Goal: Information Seeking & Learning: Learn about a topic

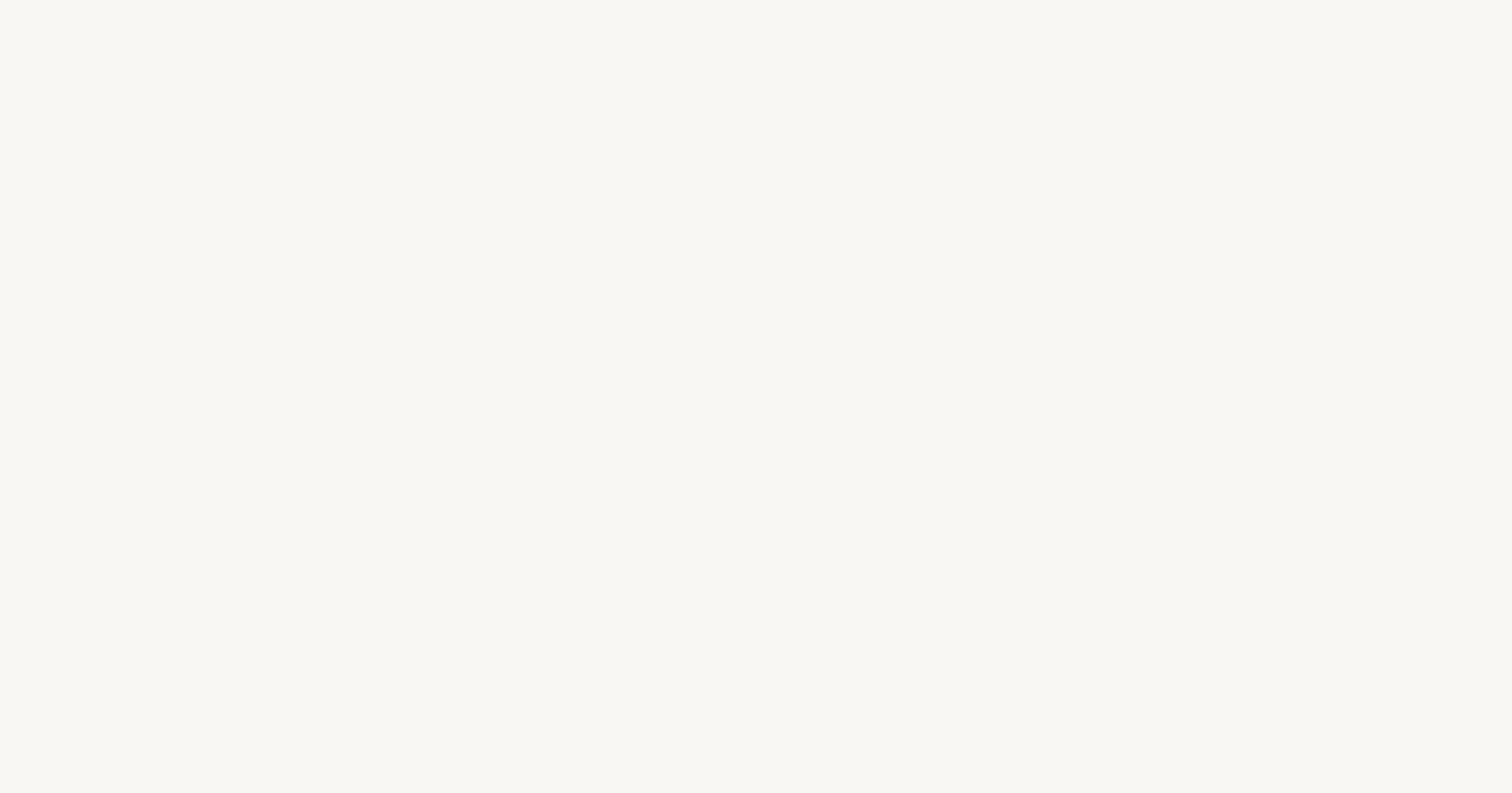
select select "US"
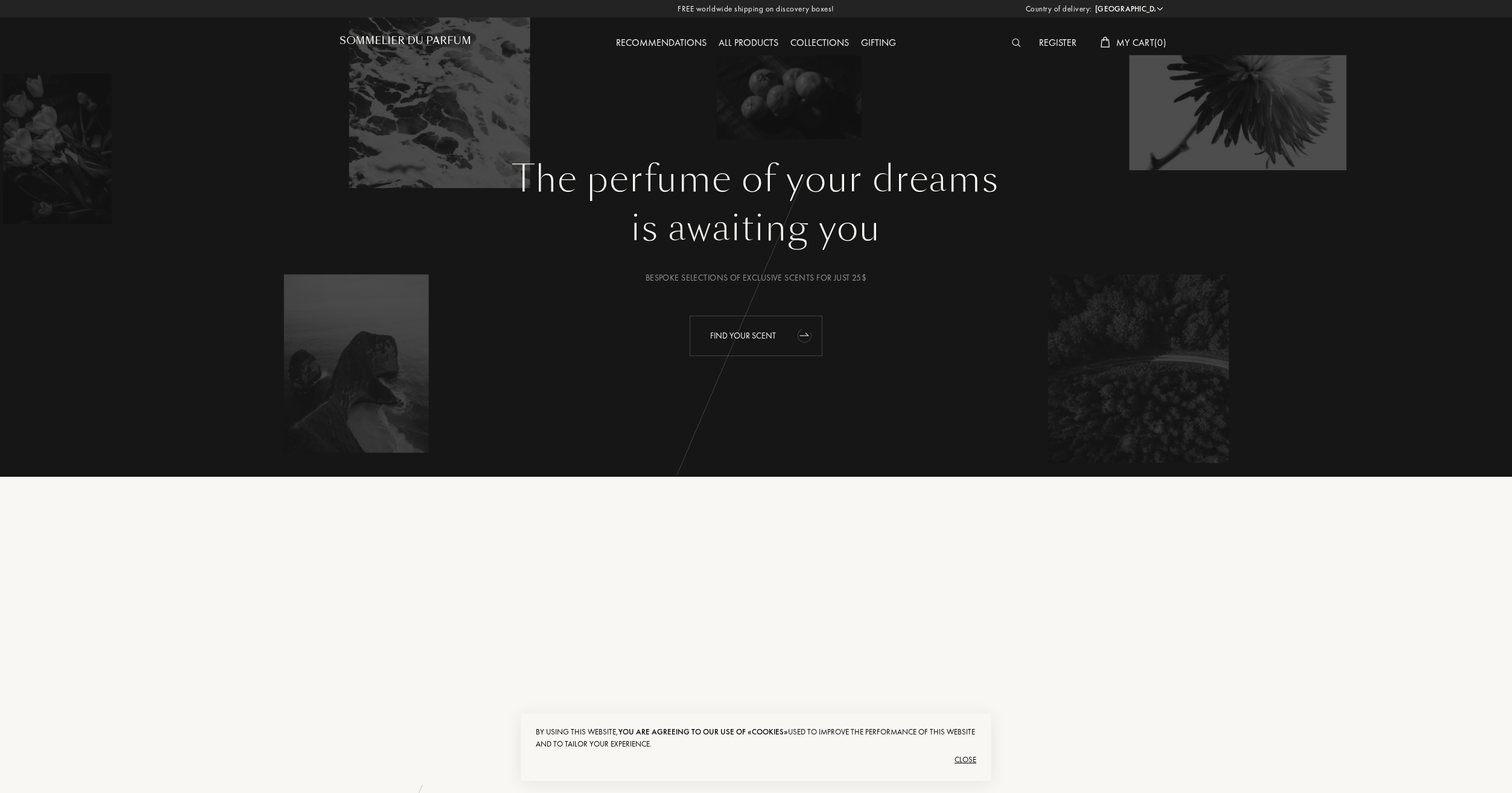
click at [755, 340] on div "Find your scent" at bounding box center [756, 336] width 132 height 40
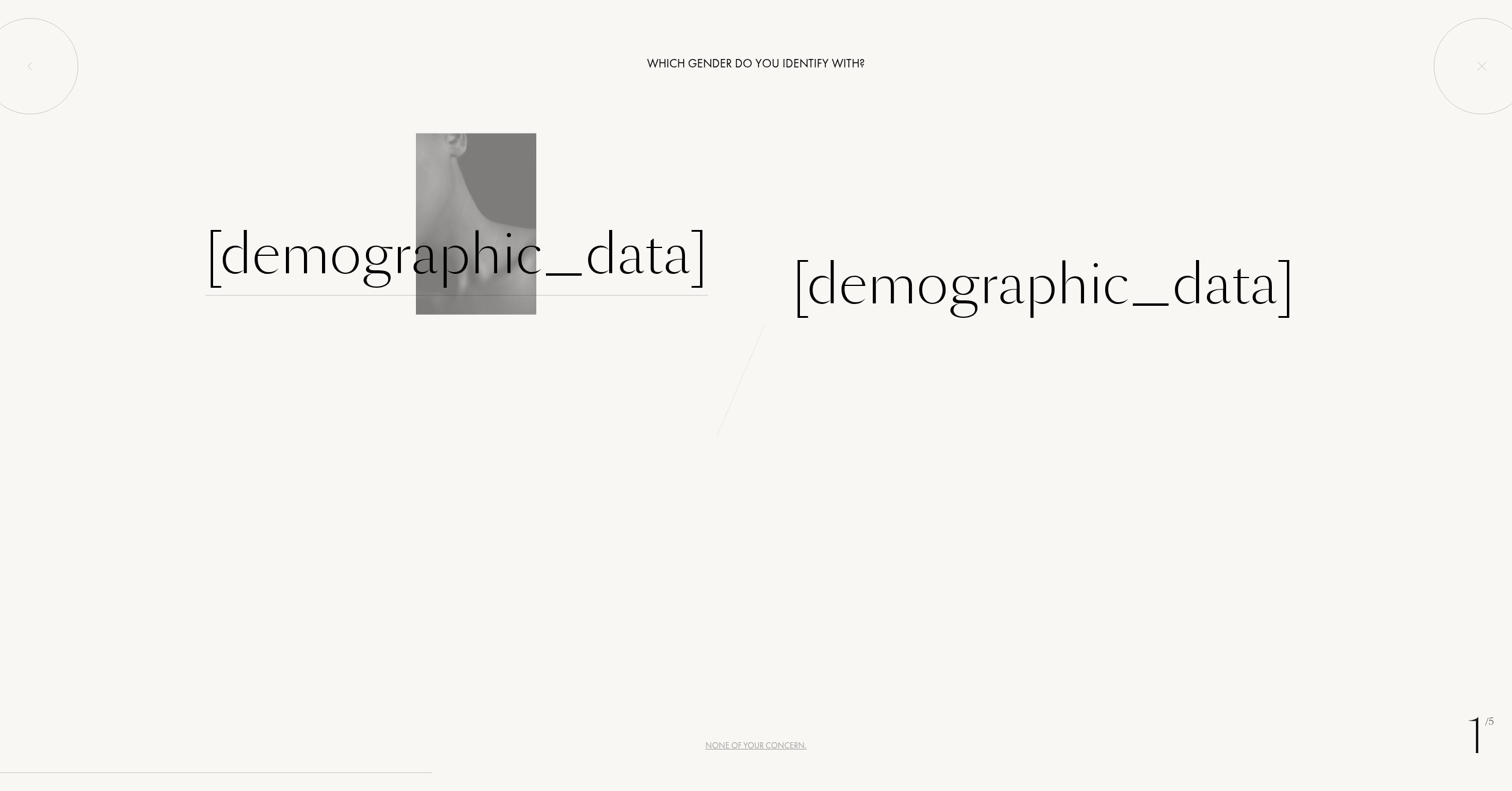
click at [666, 261] on div "[DEMOGRAPHIC_DATA]" at bounding box center [457, 254] width 503 height 81
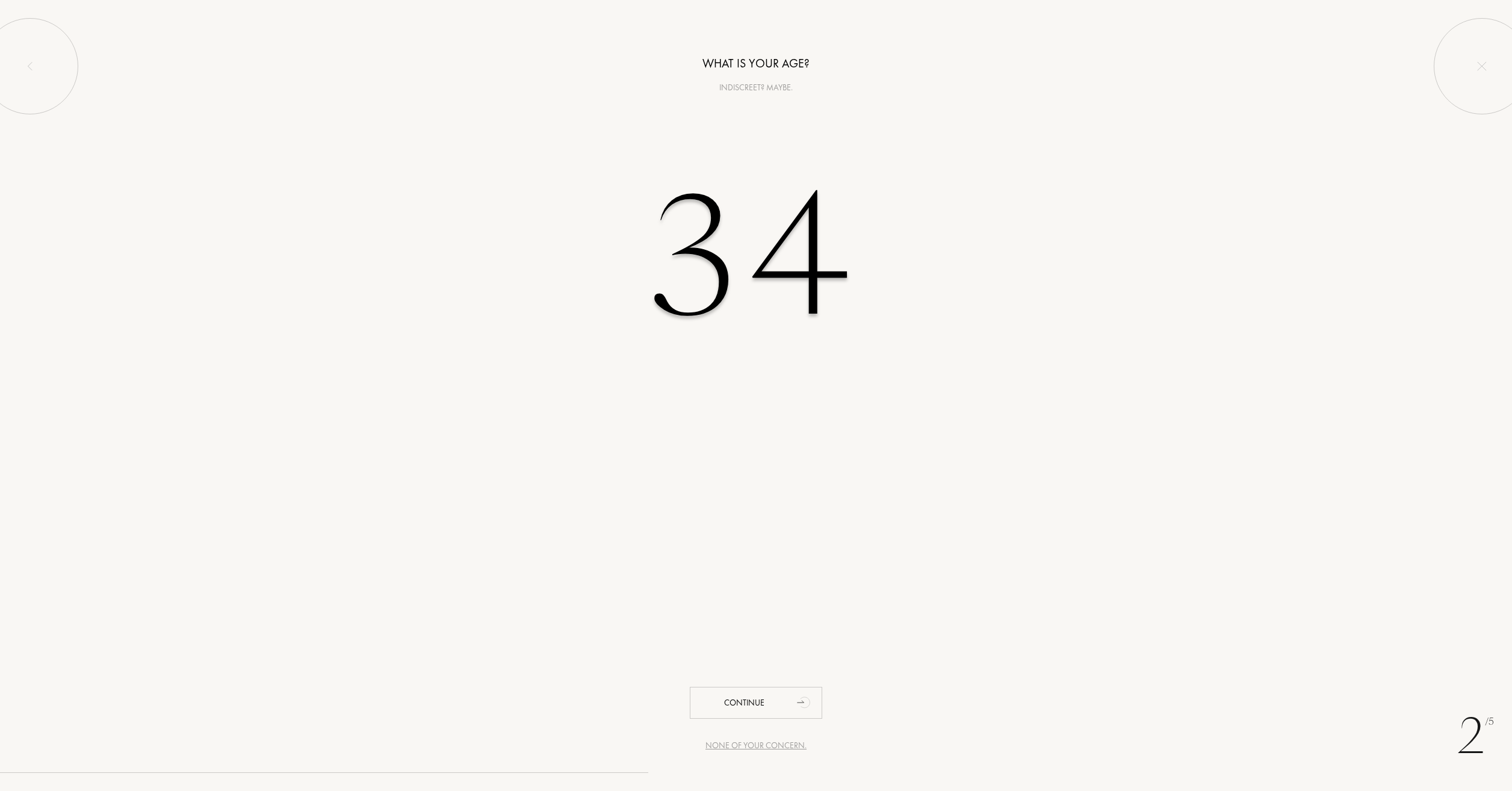
type input "34"
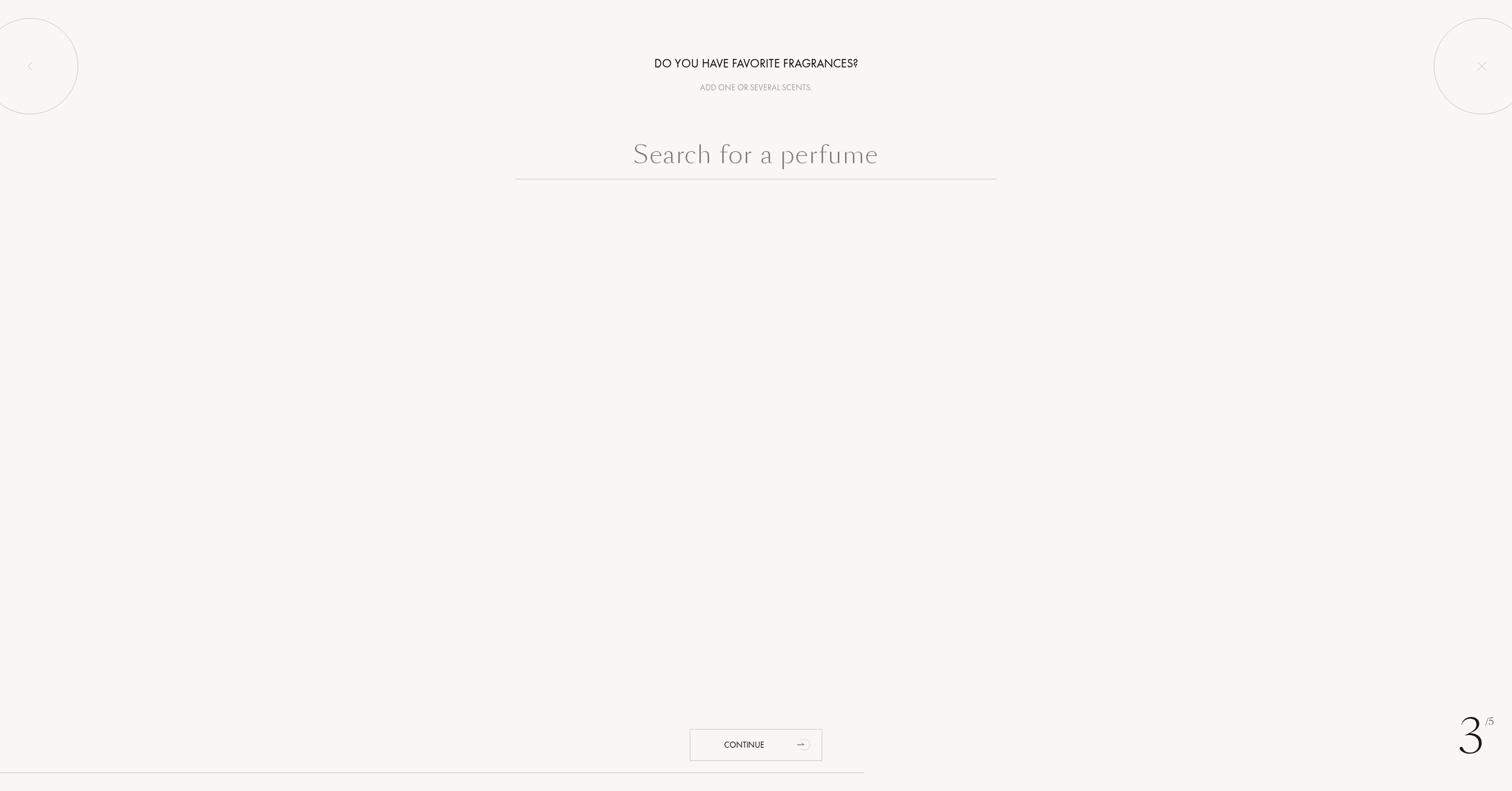
click at [762, 155] on input "text" at bounding box center [756, 158] width 481 height 43
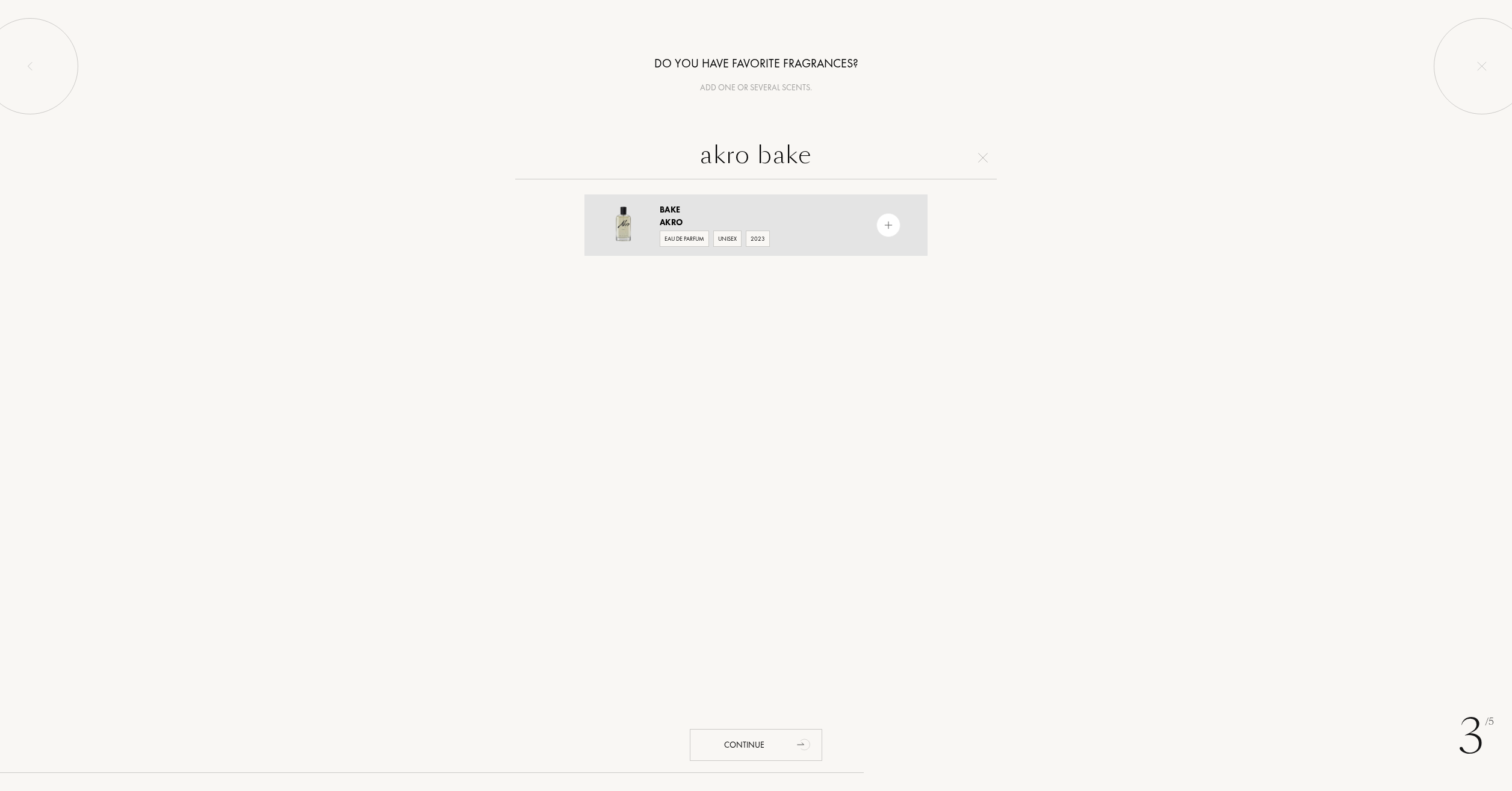
type input "akro bake"
click at [682, 241] on div "Eau de Parfum" at bounding box center [684, 238] width 49 height 16
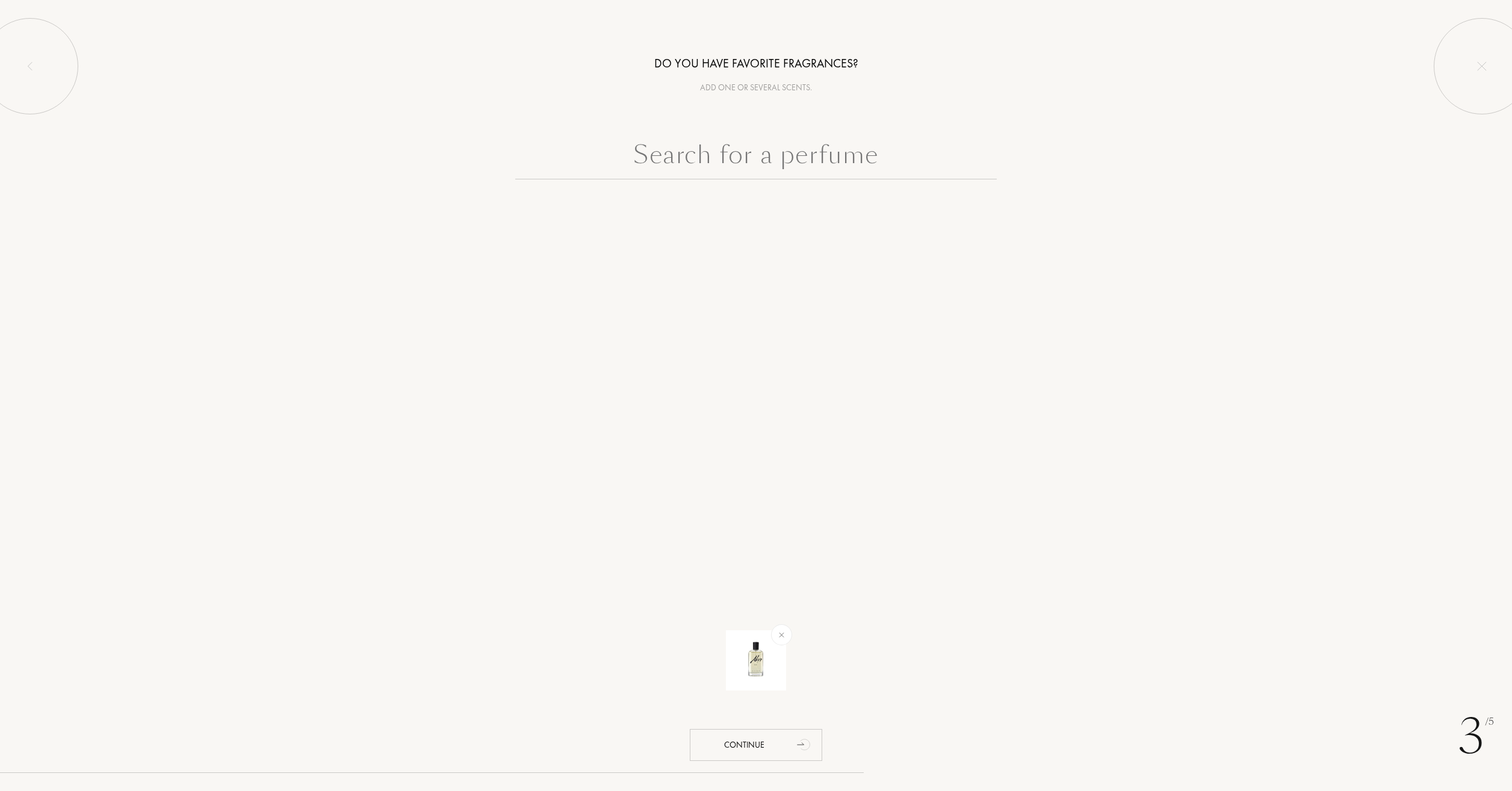
click at [731, 155] on input "text" at bounding box center [756, 158] width 481 height 43
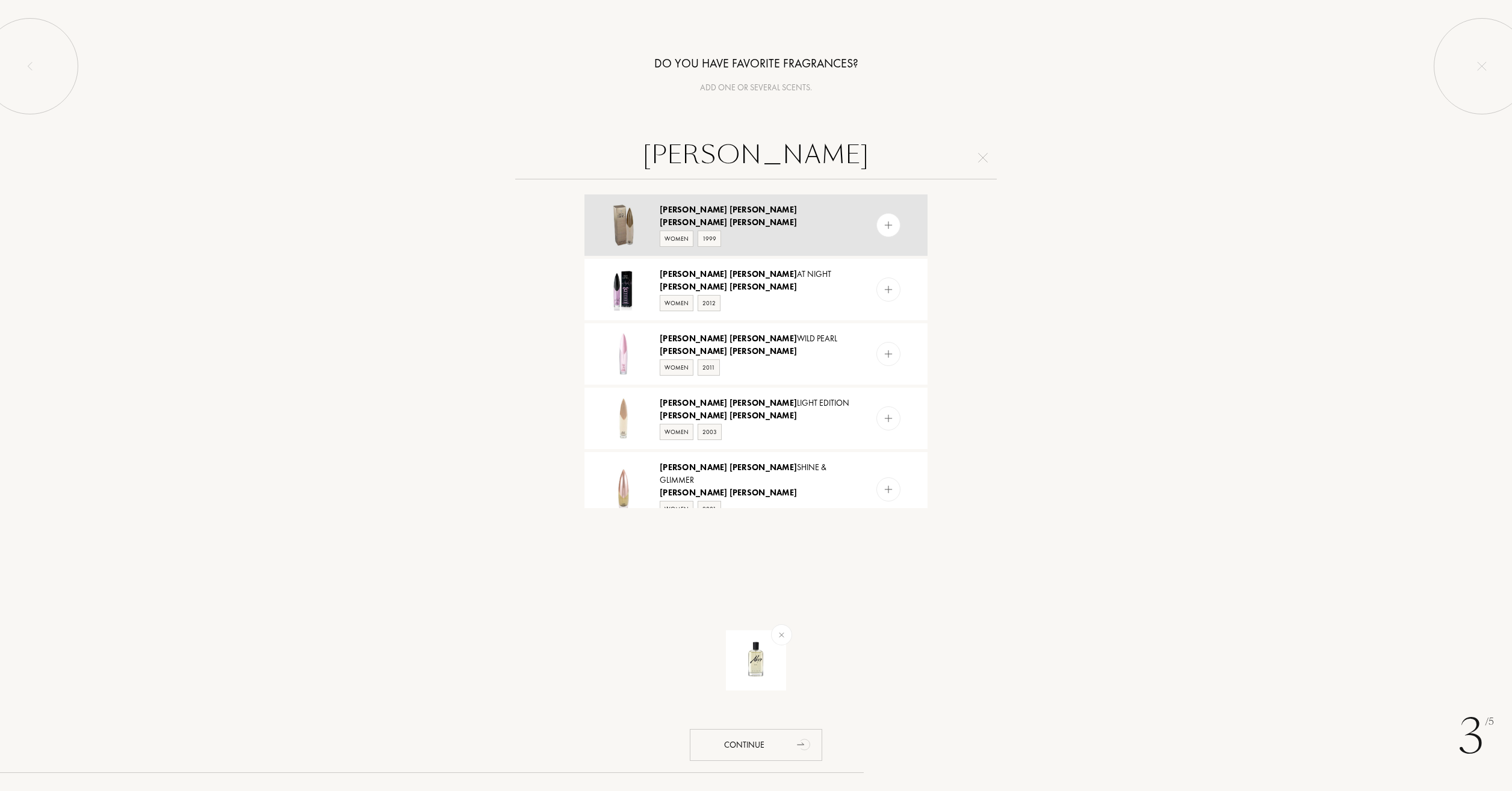
type input "naomi campbell"
click at [799, 221] on div "Naomi Campbell" at bounding box center [755, 222] width 191 height 13
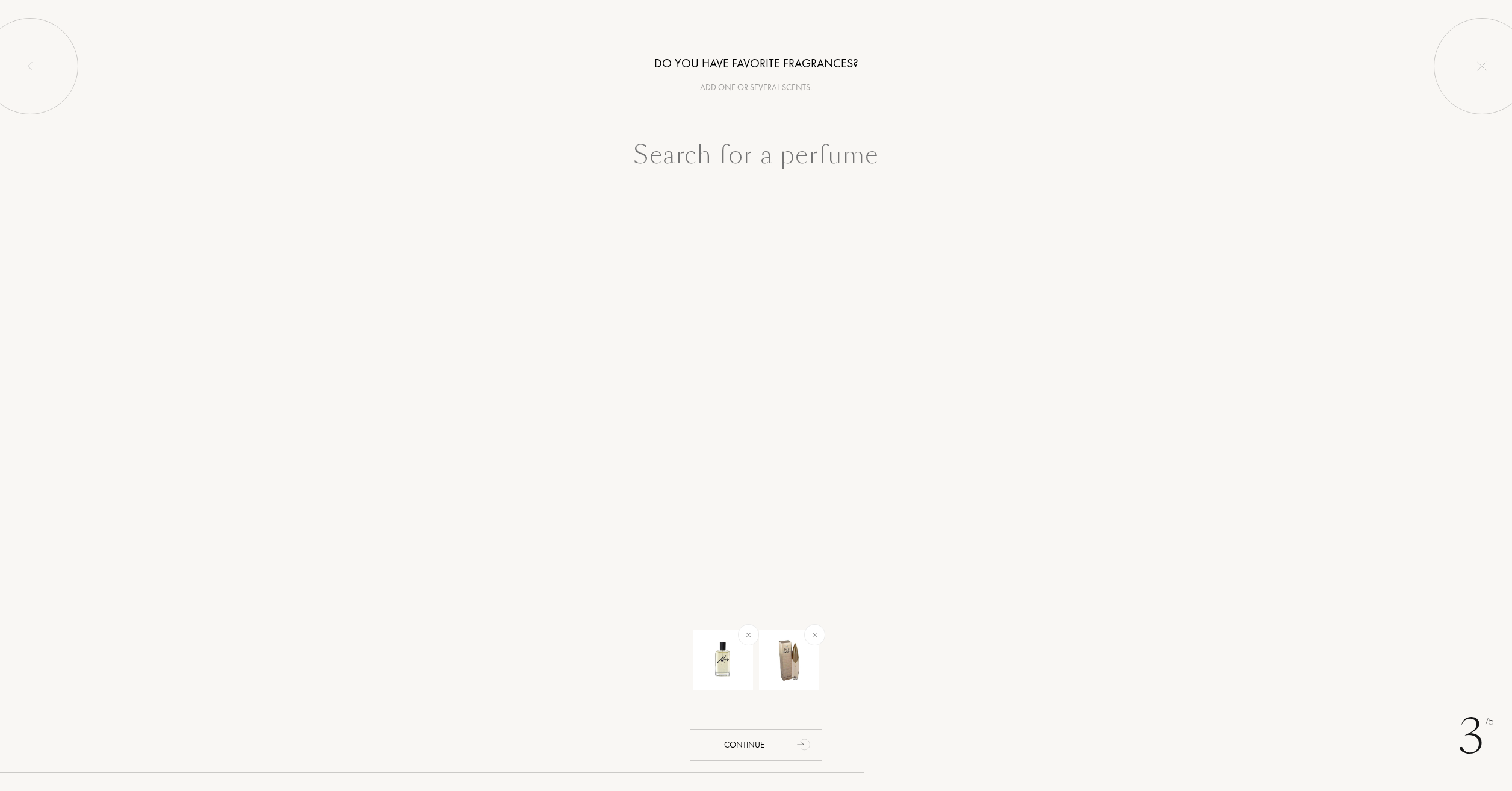
click at [790, 169] on input "text" at bounding box center [756, 158] width 481 height 43
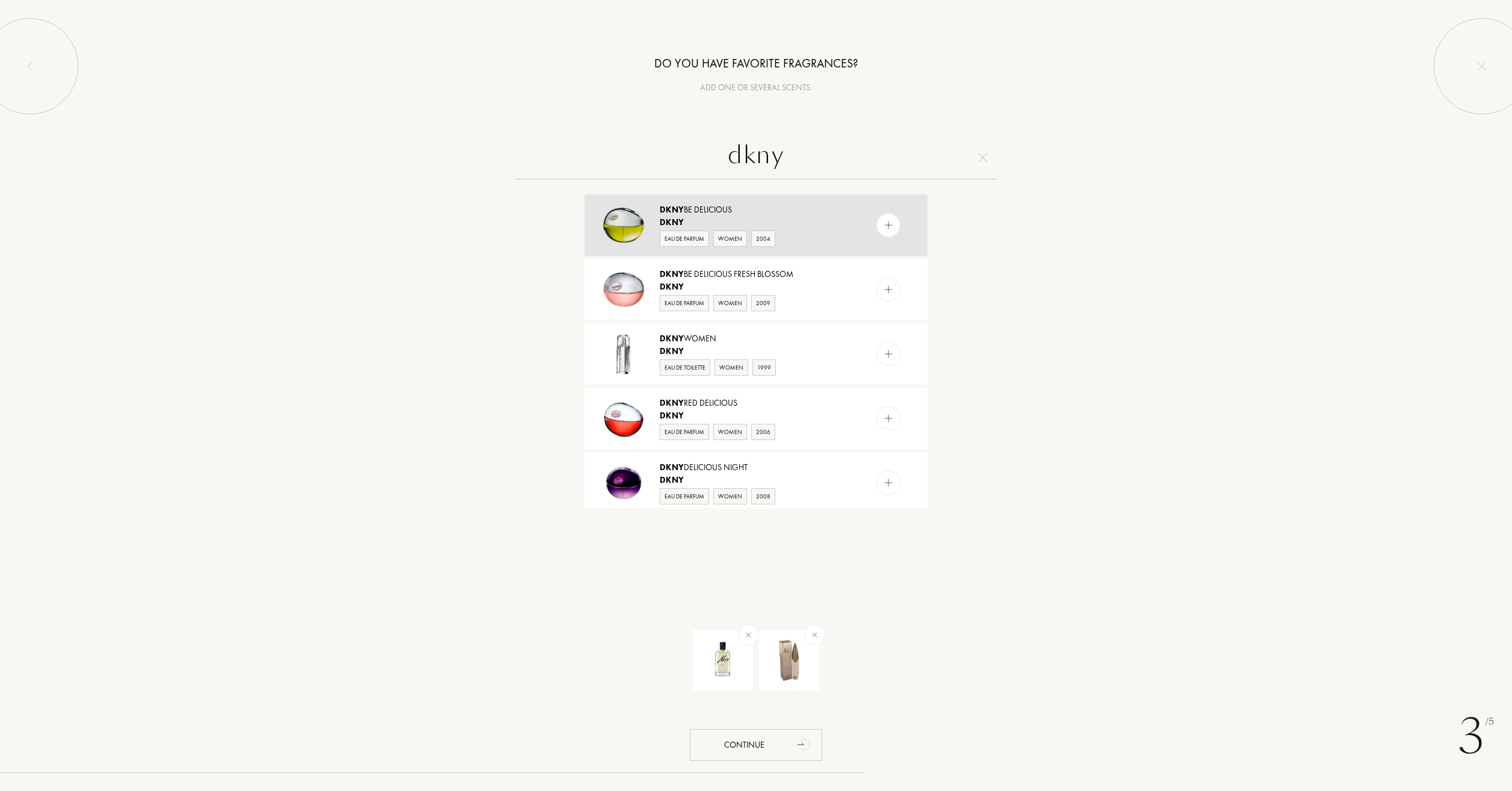
type input "dkny"
click at [686, 236] on div "Eau de Parfum" at bounding box center [684, 238] width 49 height 16
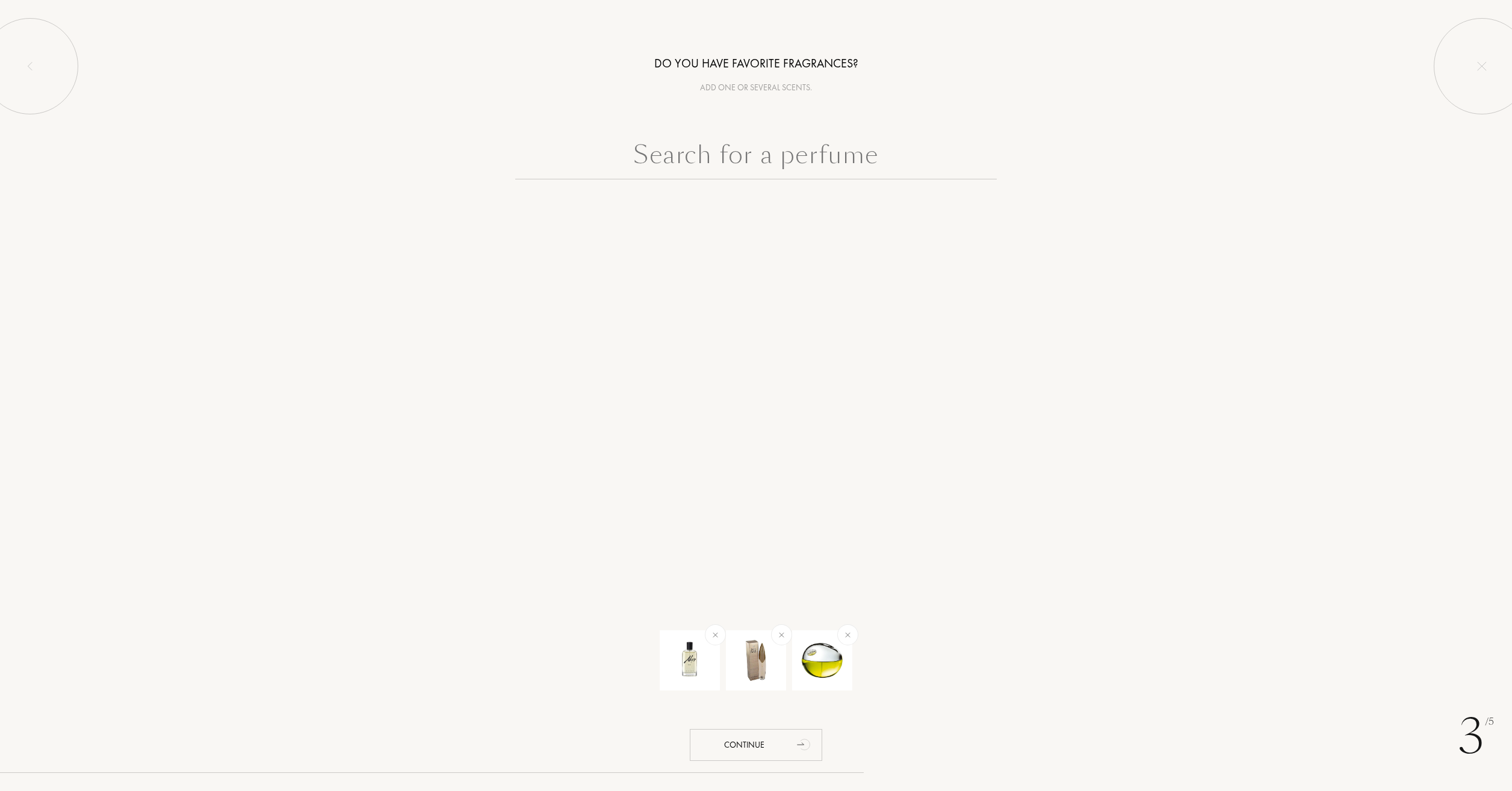
click at [762, 160] on input "text" at bounding box center [756, 158] width 481 height 43
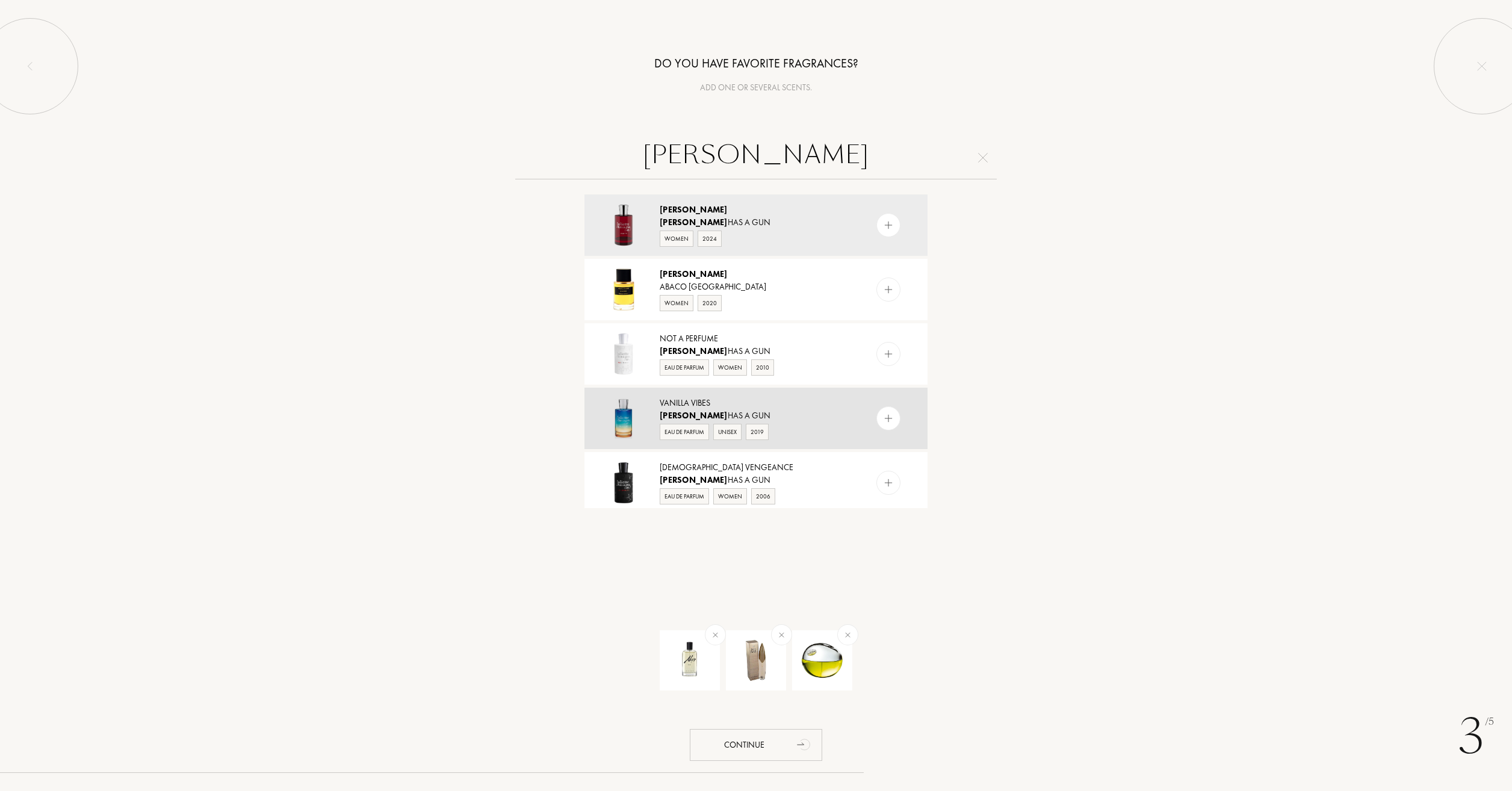
type input "juliette"
click at [679, 434] on div "Eau de Parfum" at bounding box center [684, 431] width 49 height 16
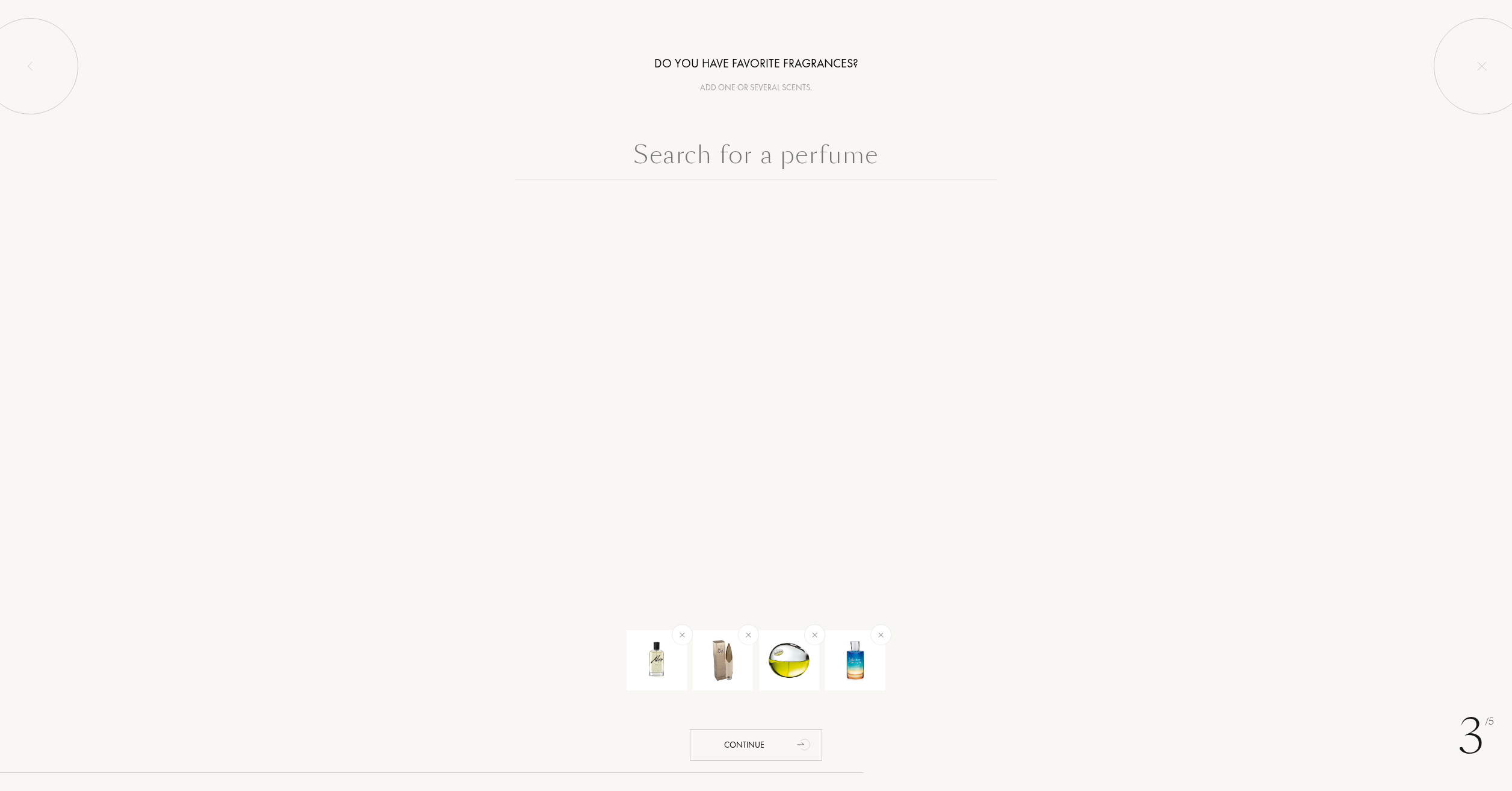
click at [764, 150] on input "text" at bounding box center [756, 158] width 481 height 43
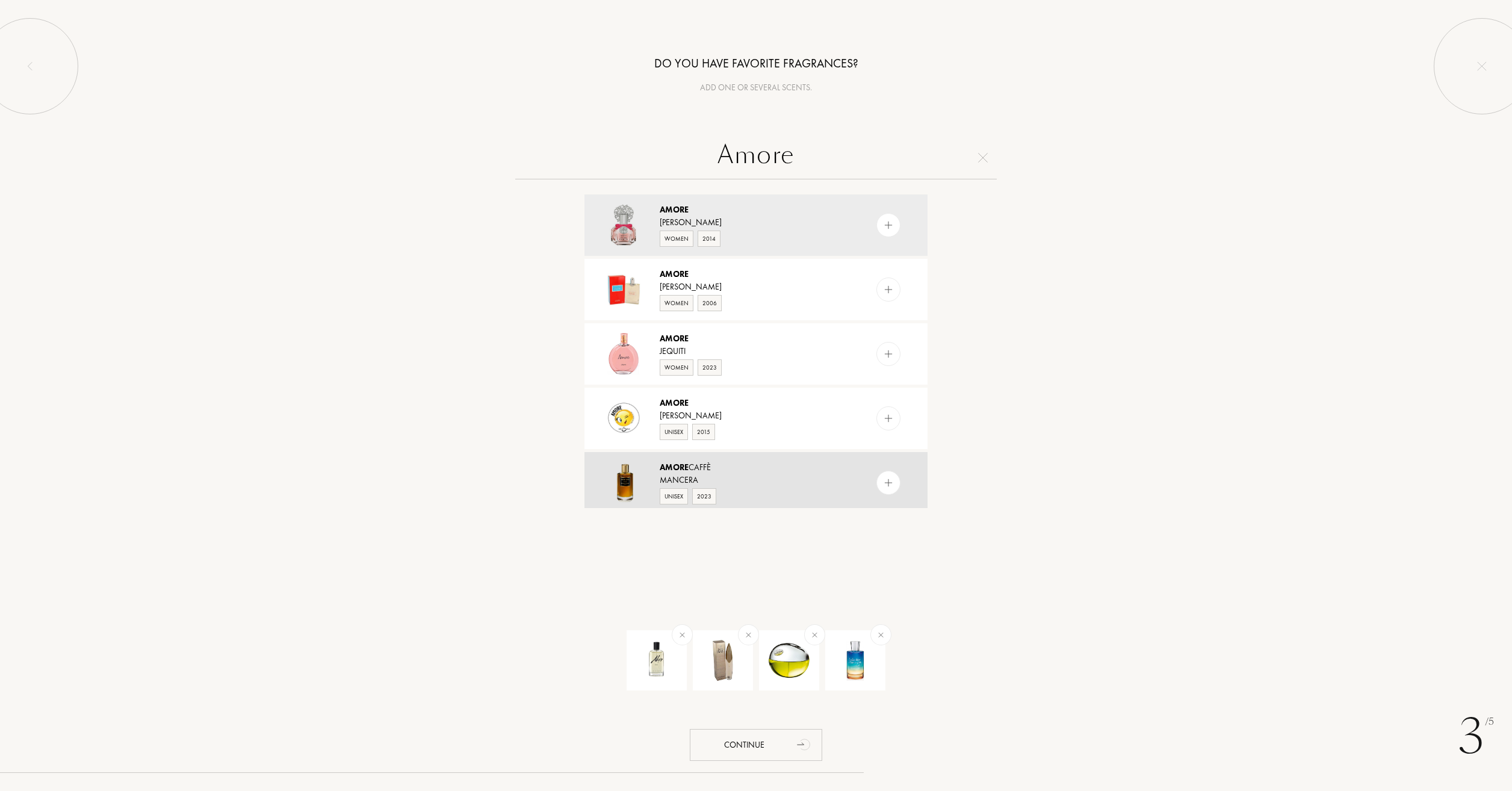
type input "Amore"
click at [748, 480] on div "Mancera" at bounding box center [755, 479] width 191 height 13
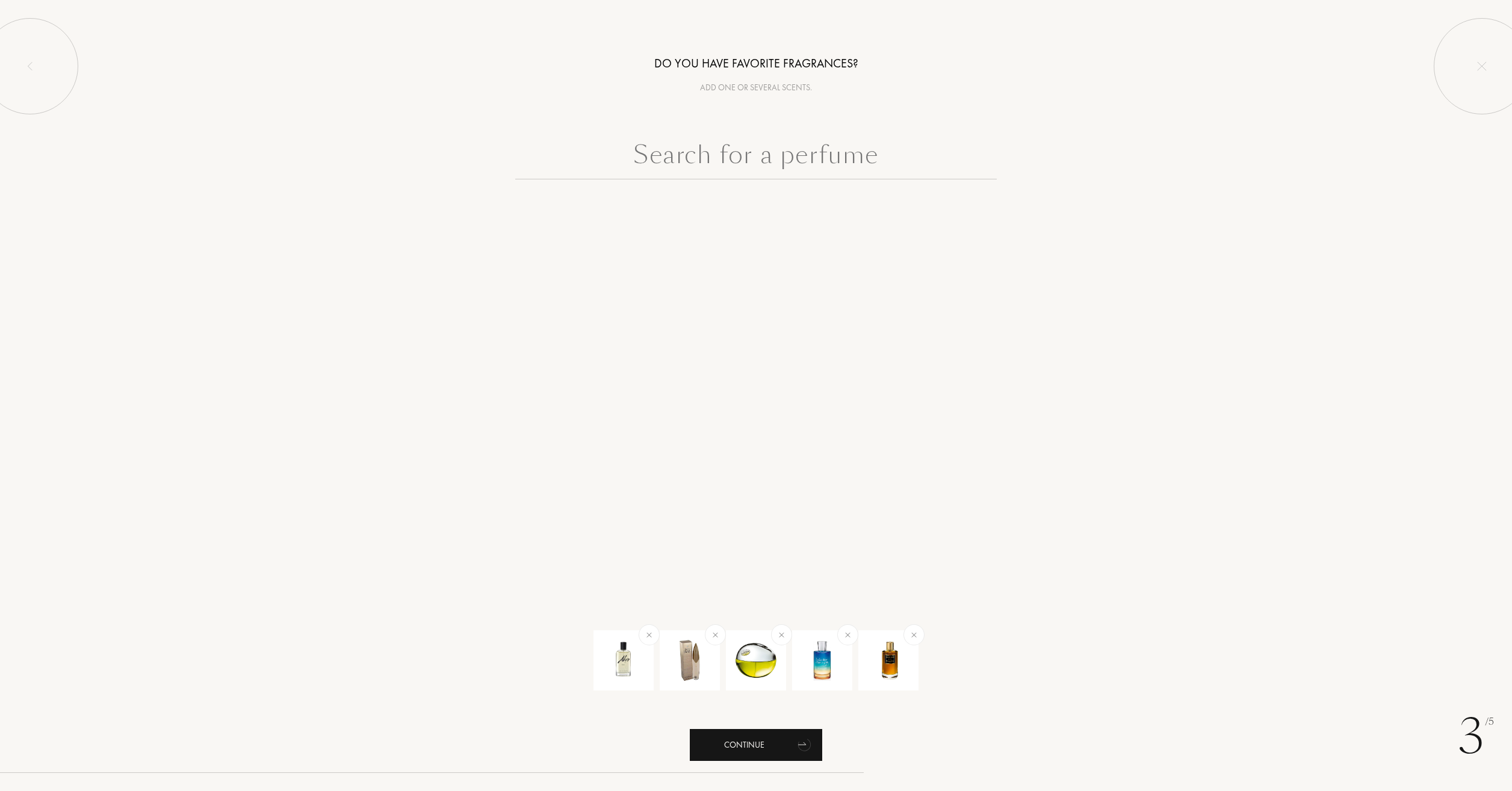
click at [762, 747] on div "Continue" at bounding box center [756, 744] width 132 height 32
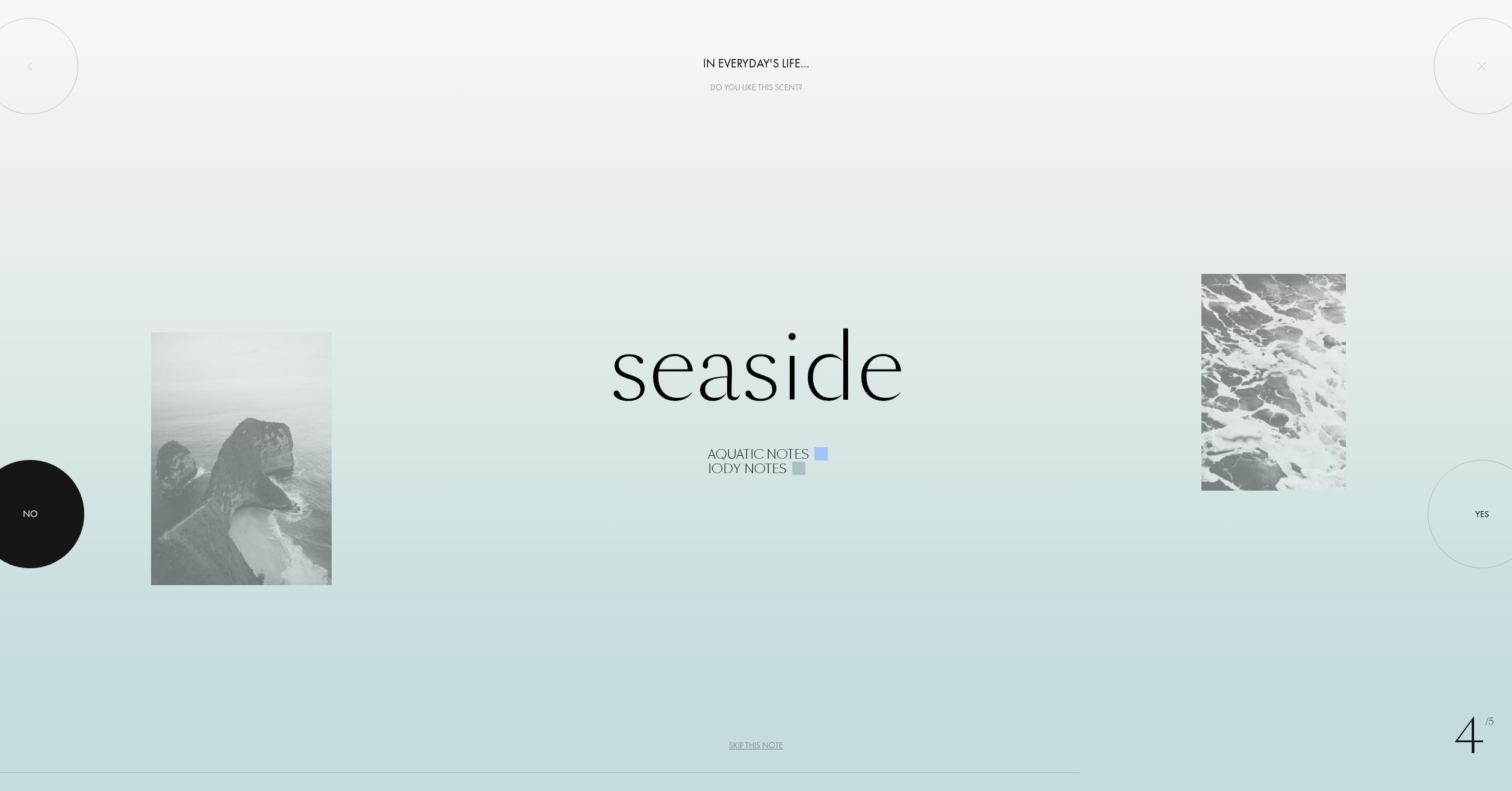
click at [25, 539] on div at bounding box center [30, 514] width 109 height 109
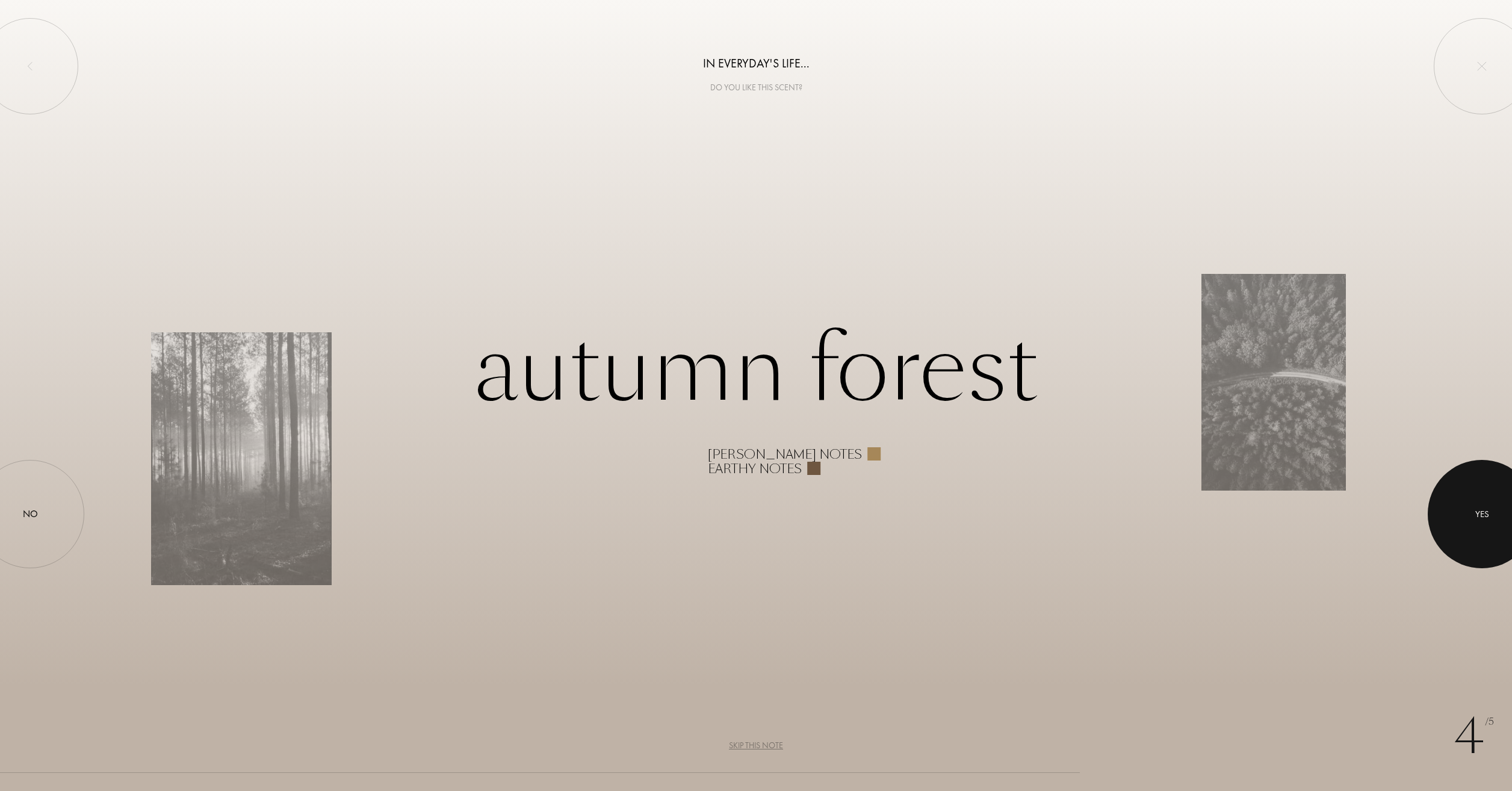
click at [1470, 507] on div at bounding box center [1482, 514] width 109 height 109
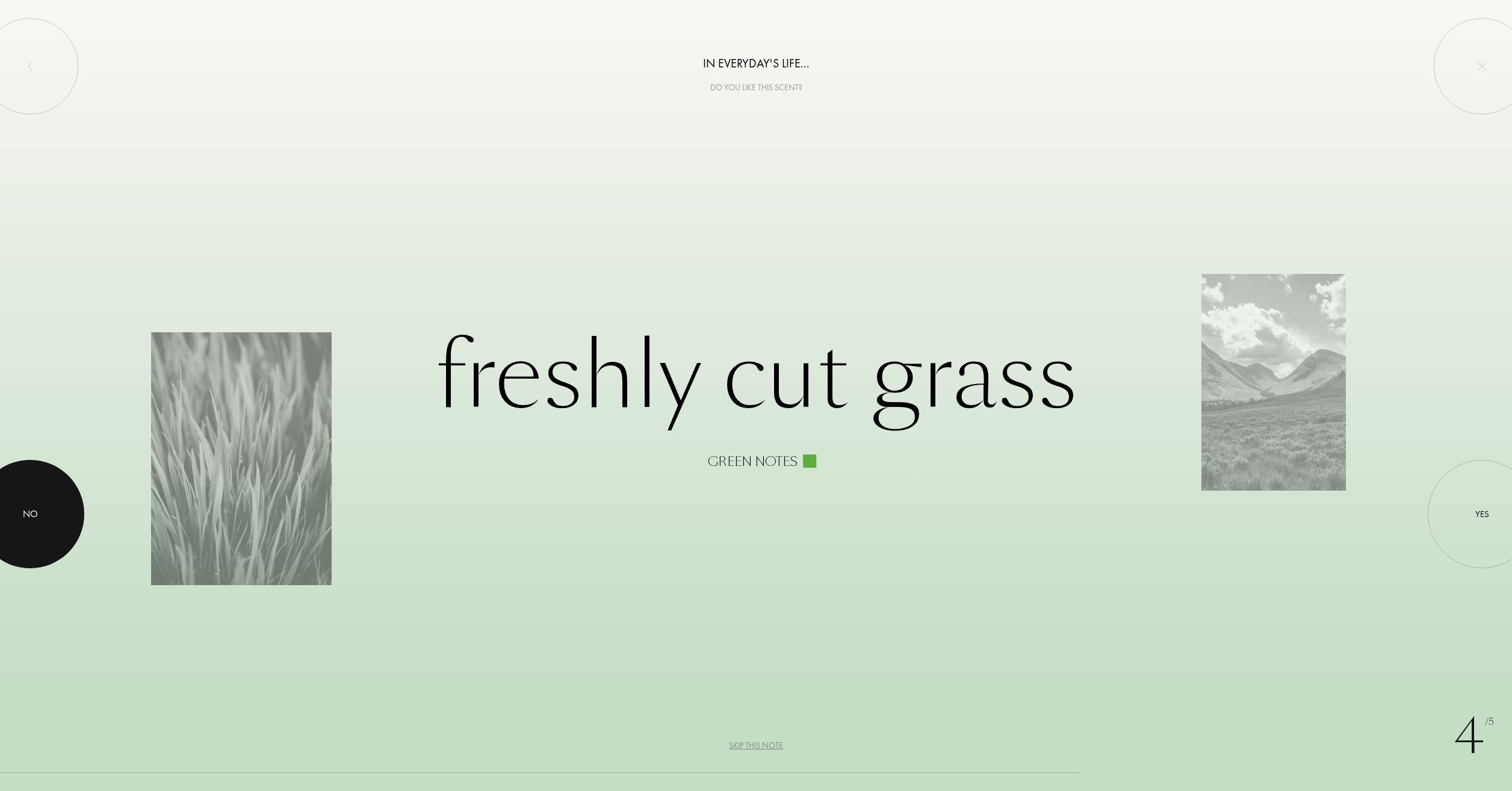
click at [45, 515] on div at bounding box center [30, 514] width 109 height 109
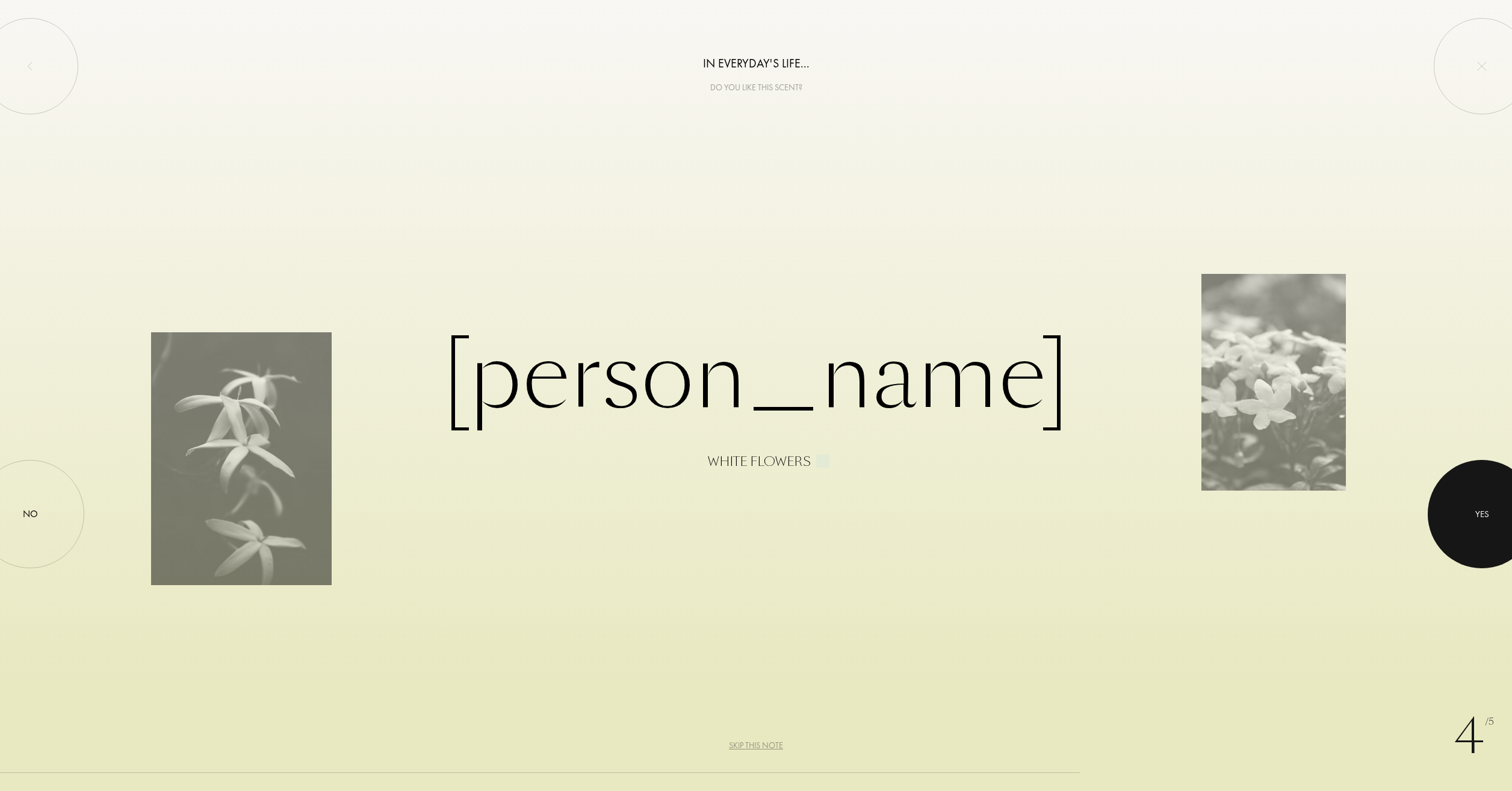
click at [1506, 523] on div "Yes" at bounding box center [1482, 514] width 109 height 109
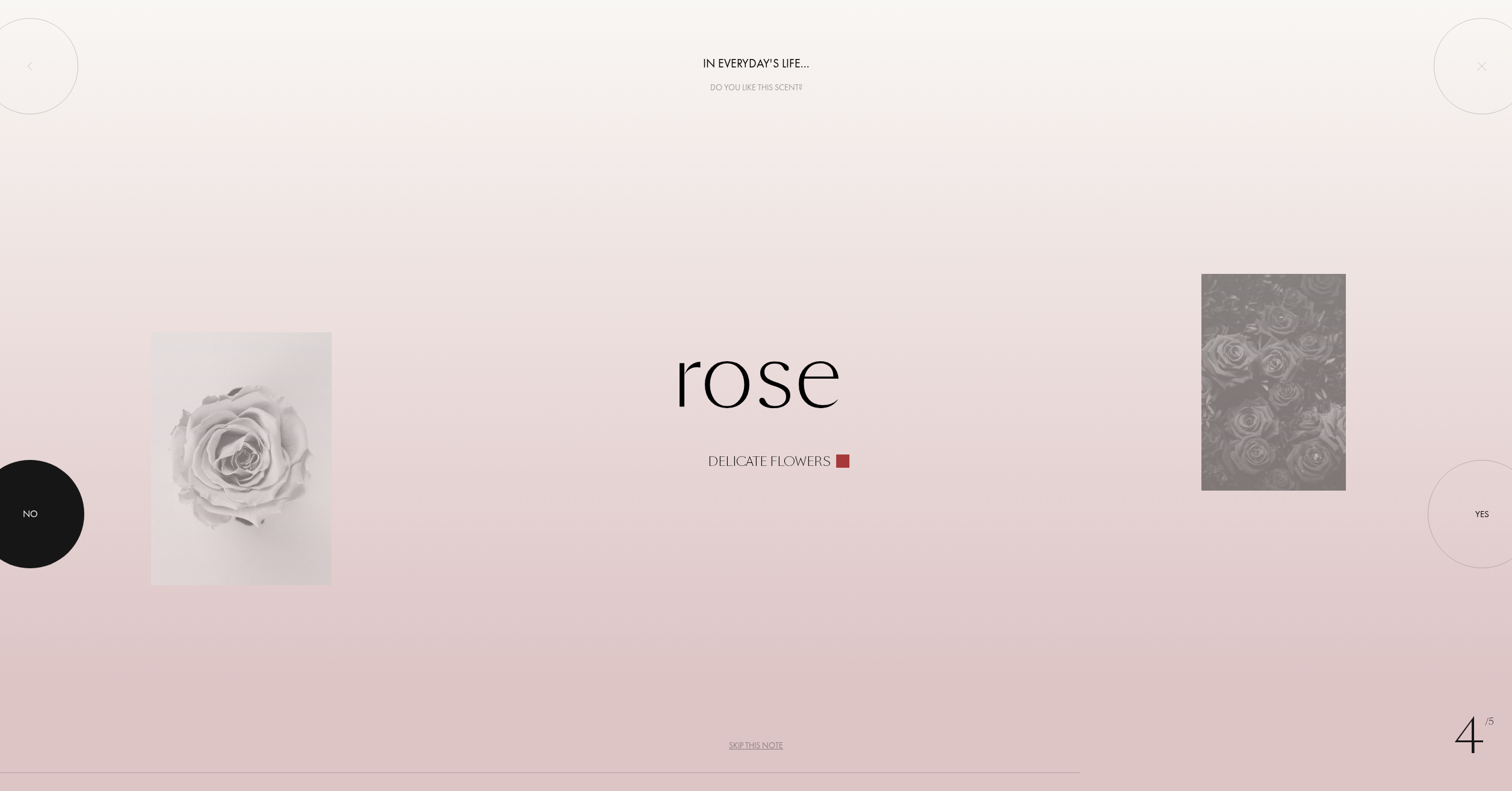
click at [63, 515] on div at bounding box center [30, 514] width 109 height 109
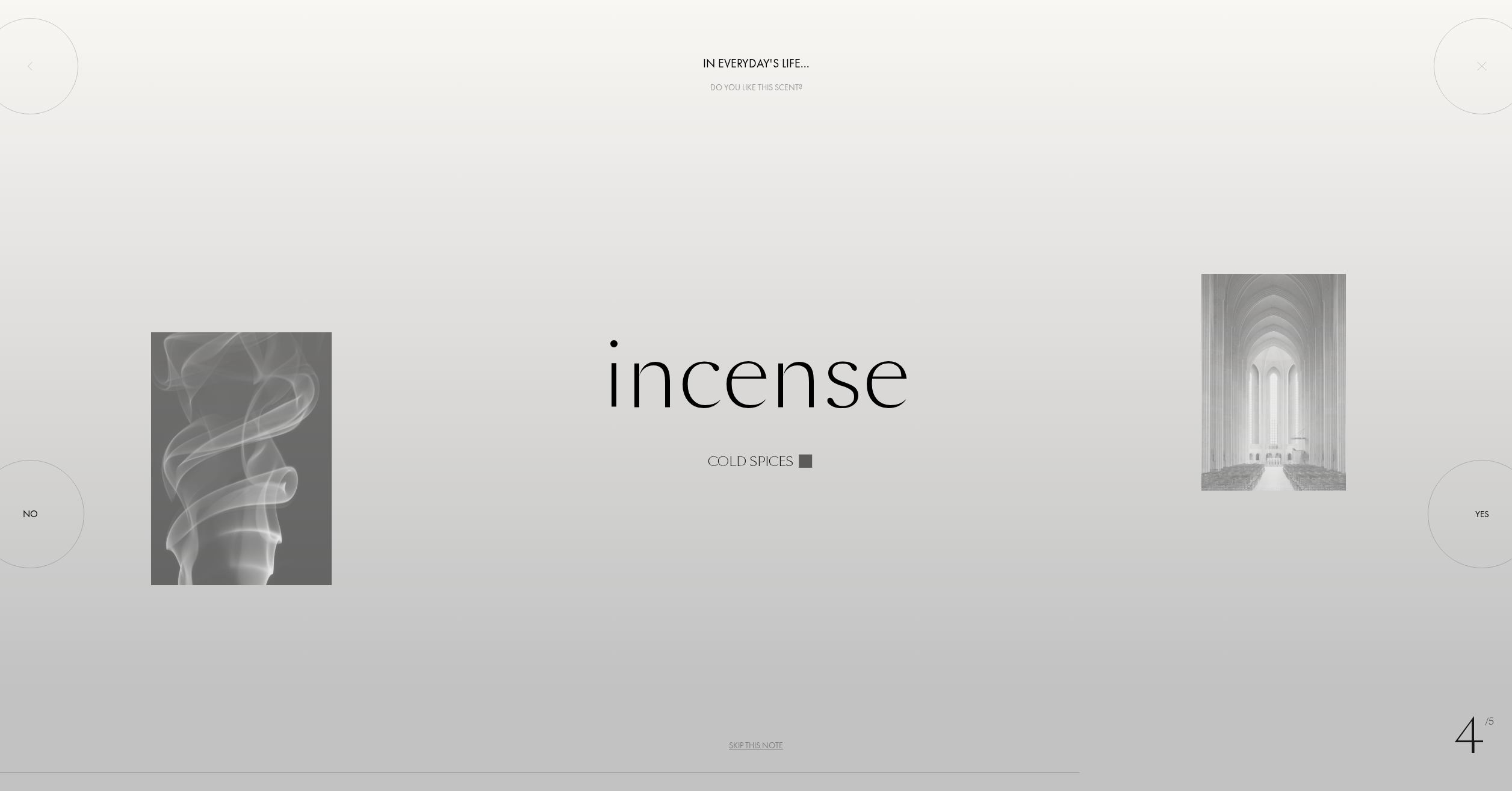
click at [779, 747] on div "Skip this note" at bounding box center [755, 745] width 54 height 13
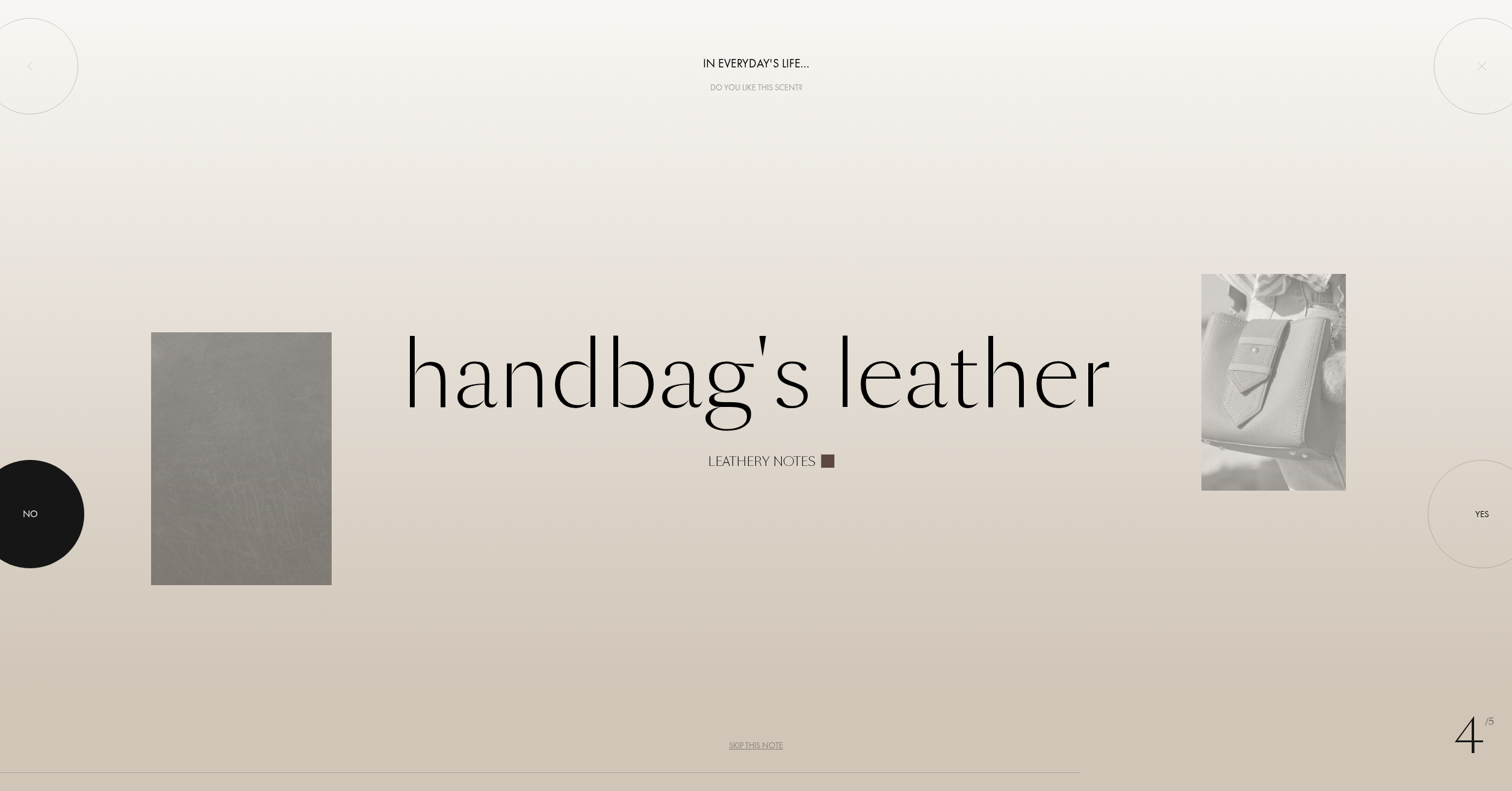
click at [47, 505] on div at bounding box center [30, 514] width 109 height 109
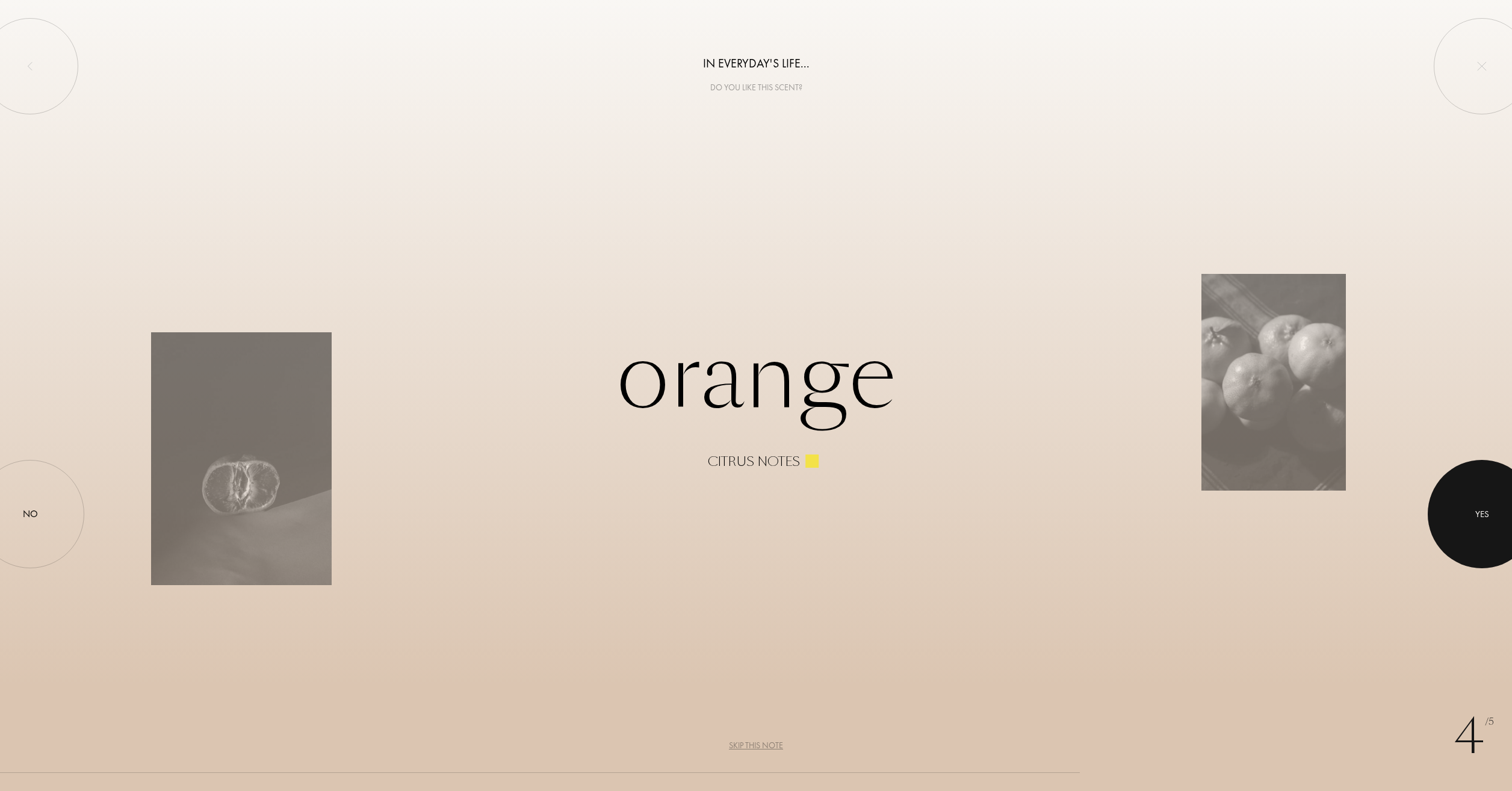
click at [1487, 526] on div at bounding box center [1482, 514] width 109 height 109
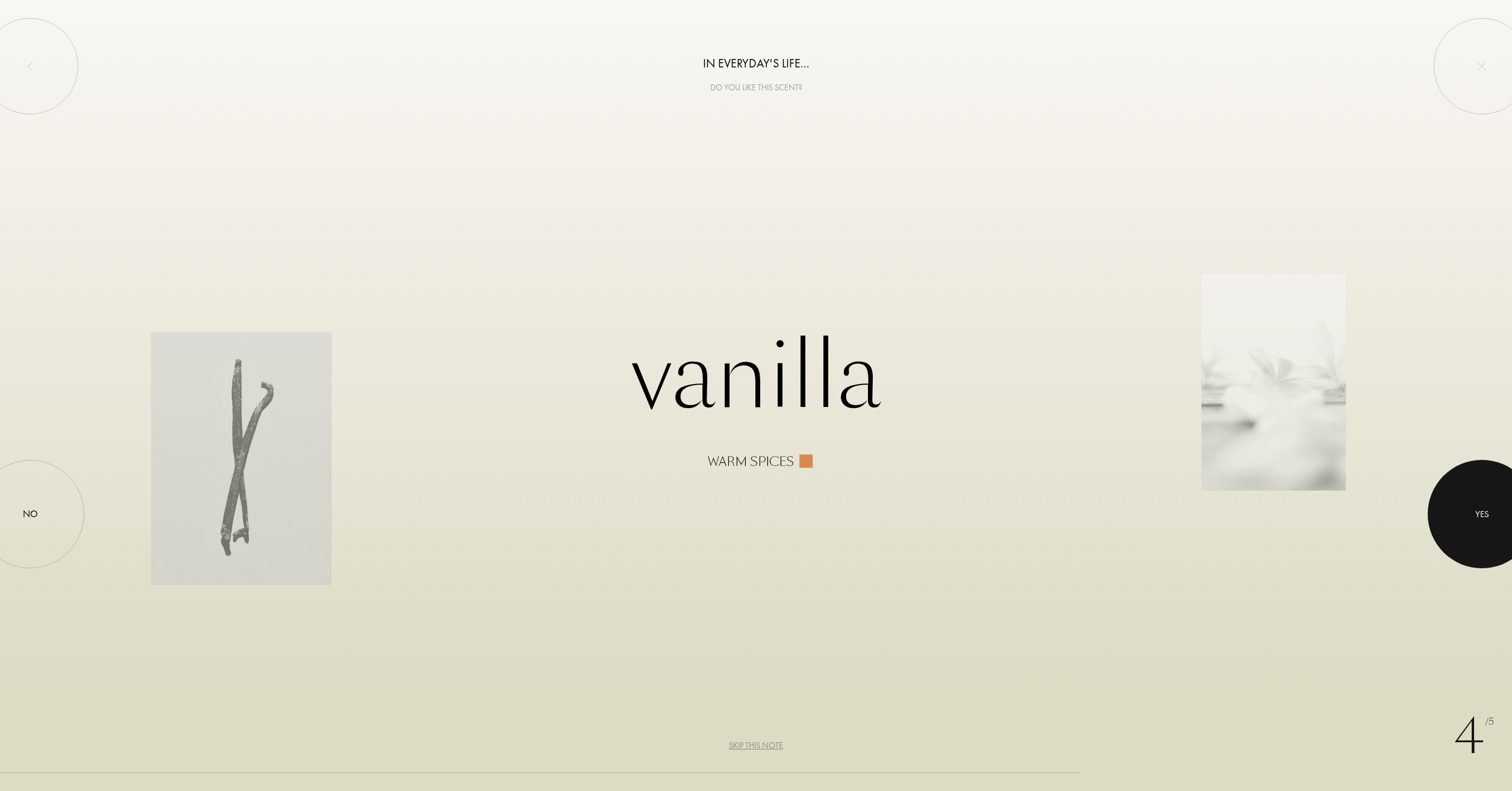
click at [1444, 506] on div at bounding box center [1482, 514] width 109 height 109
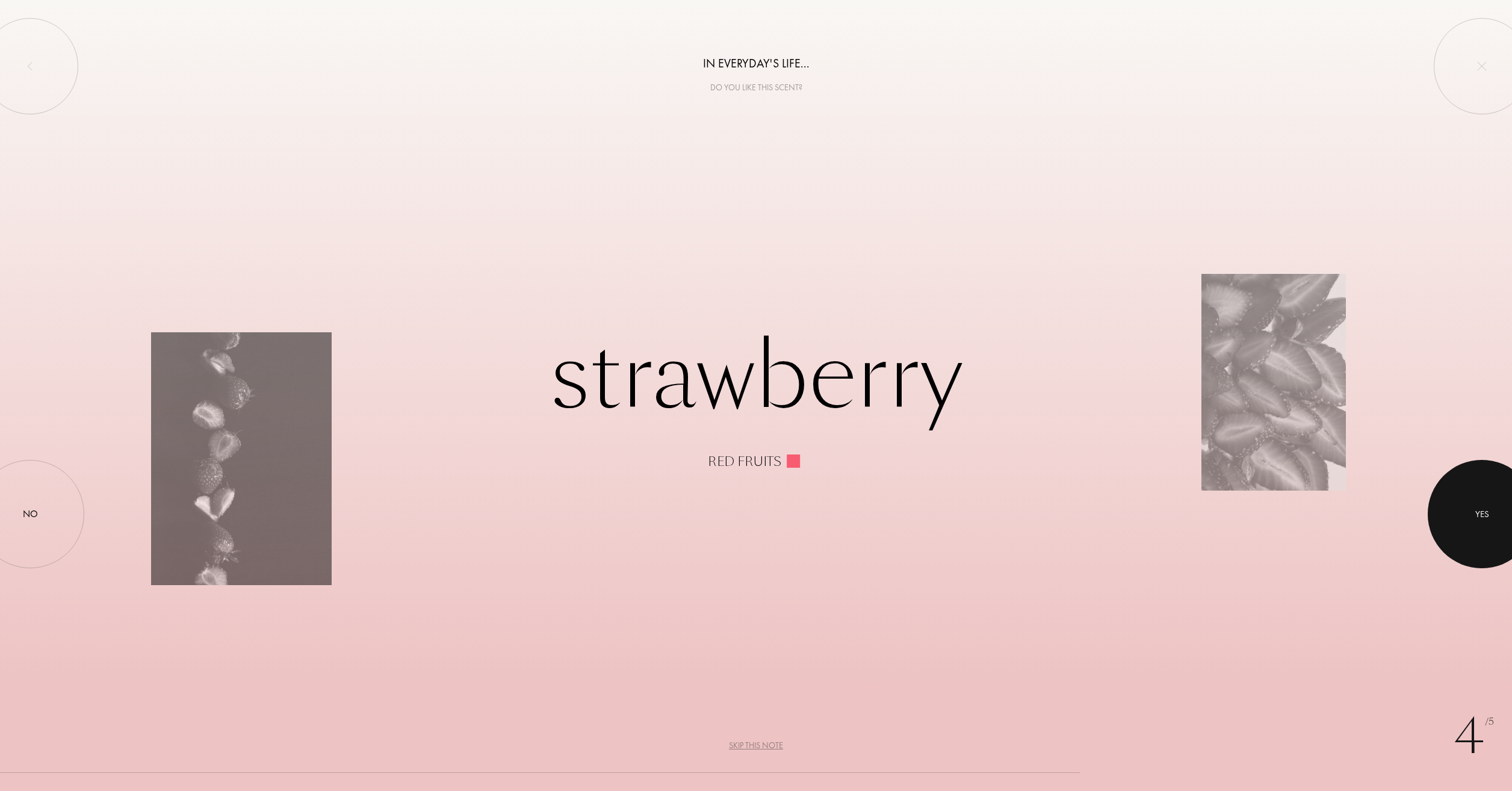
click at [1489, 515] on div "Yes" at bounding box center [1482, 514] width 14 height 14
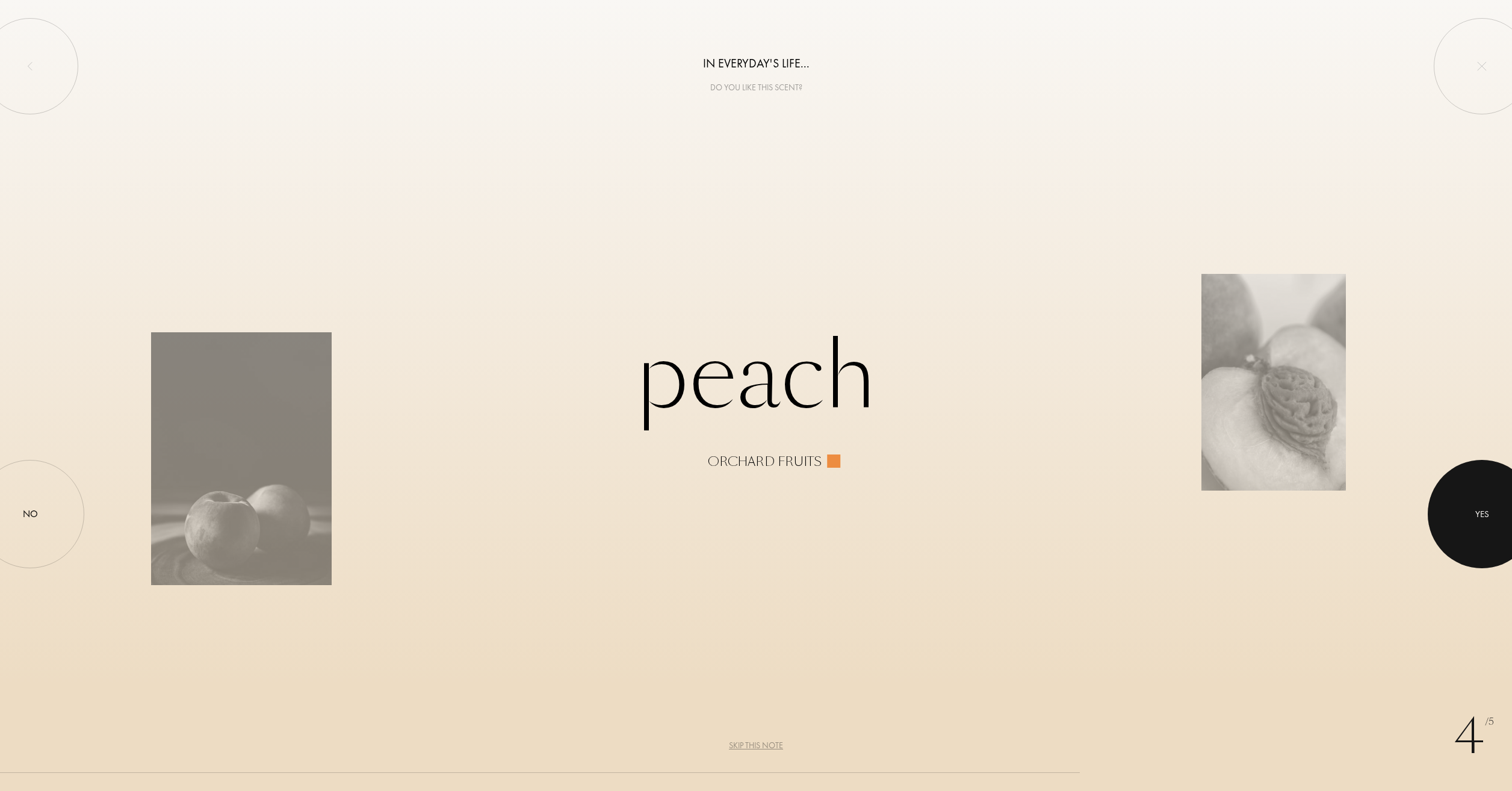
click at [1468, 497] on div at bounding box center [1482, 514] width 109 height 109
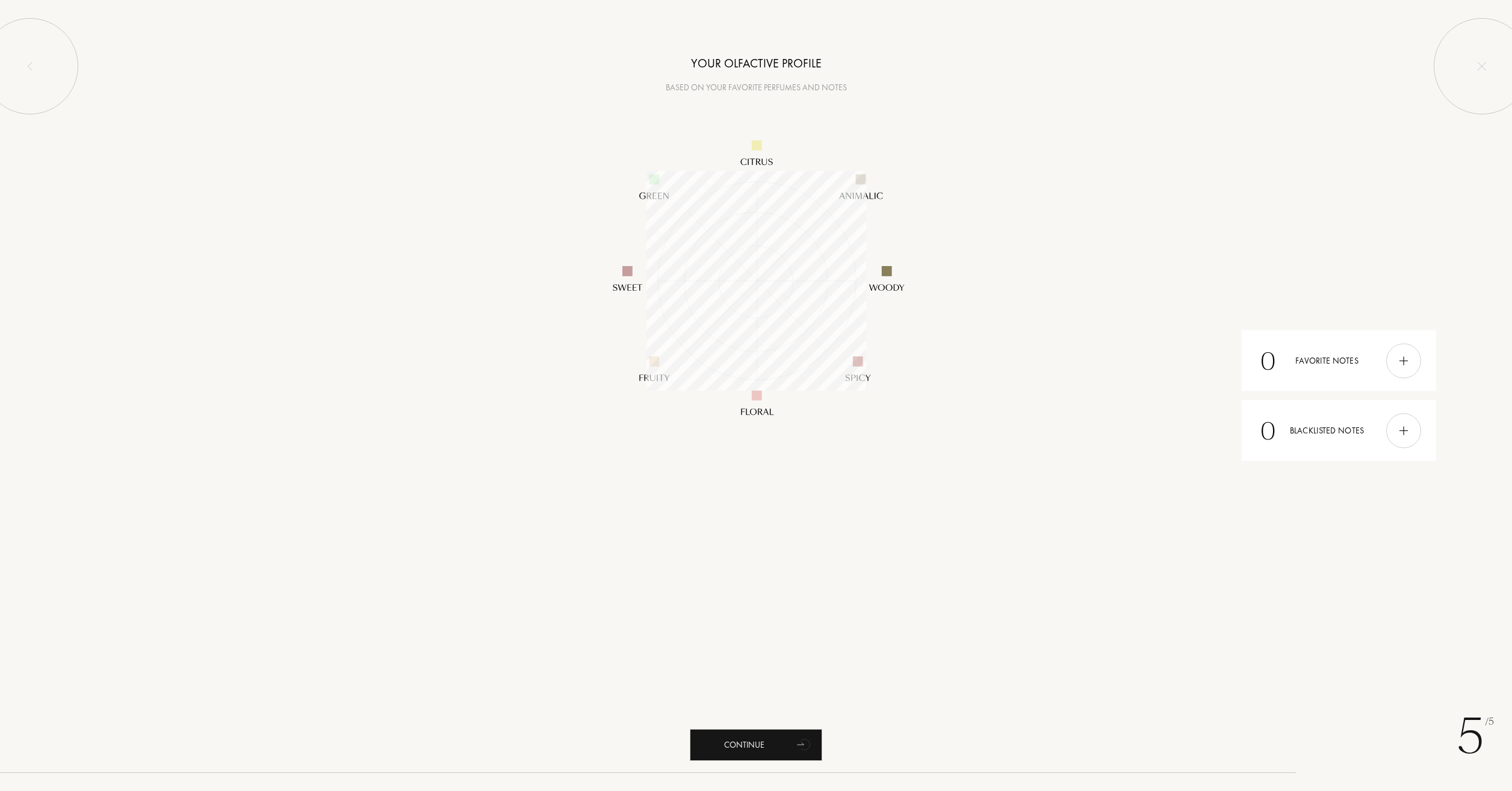
scroll to position [220, 220]
click at [782, 743] on div "Continue" at bounding box center [756, 744] width 132 height 32
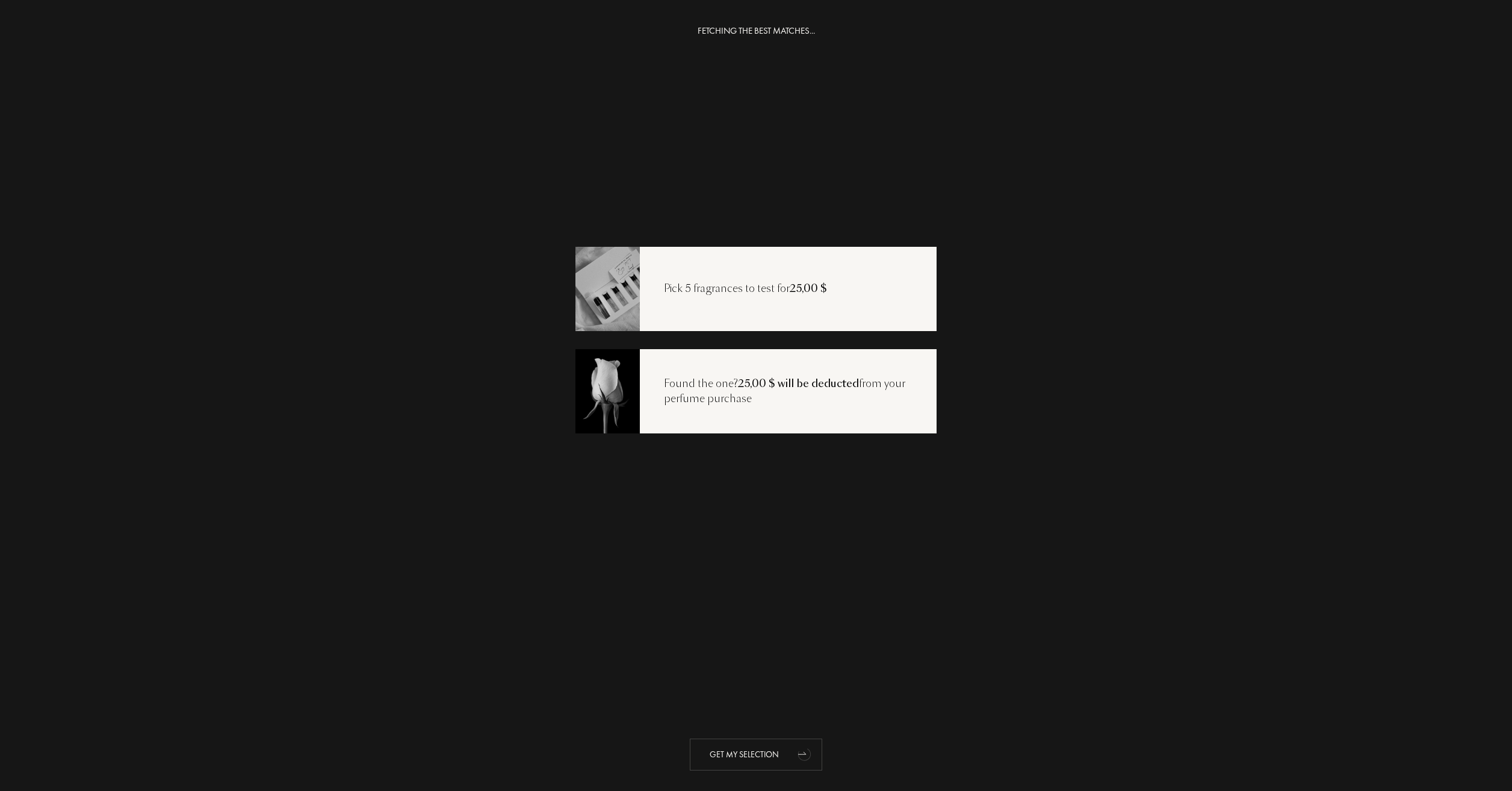
click at [774, 749] on div "Get my selection" at bounding box center [756, 754] width 132 height 32
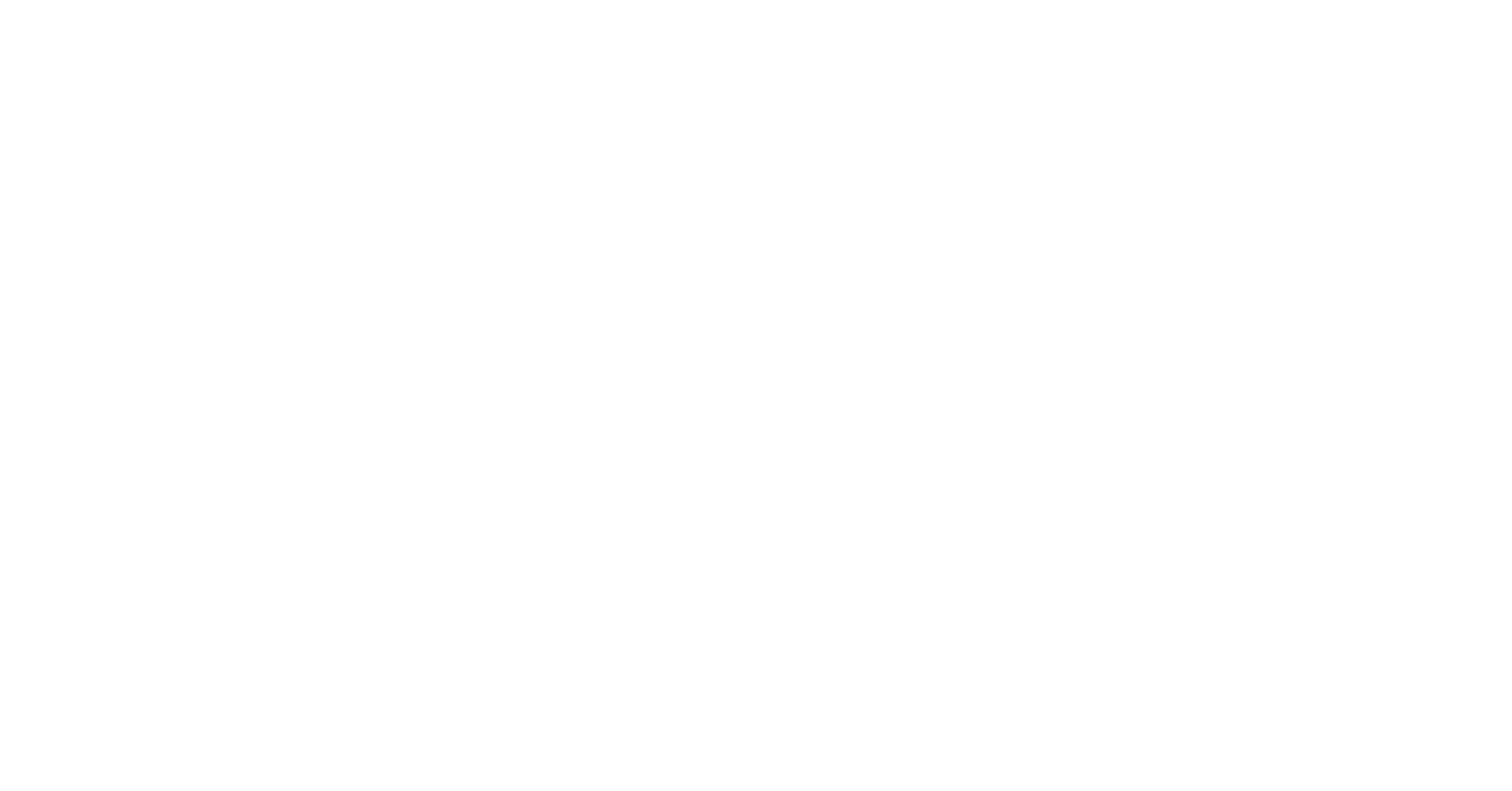
select select "US"
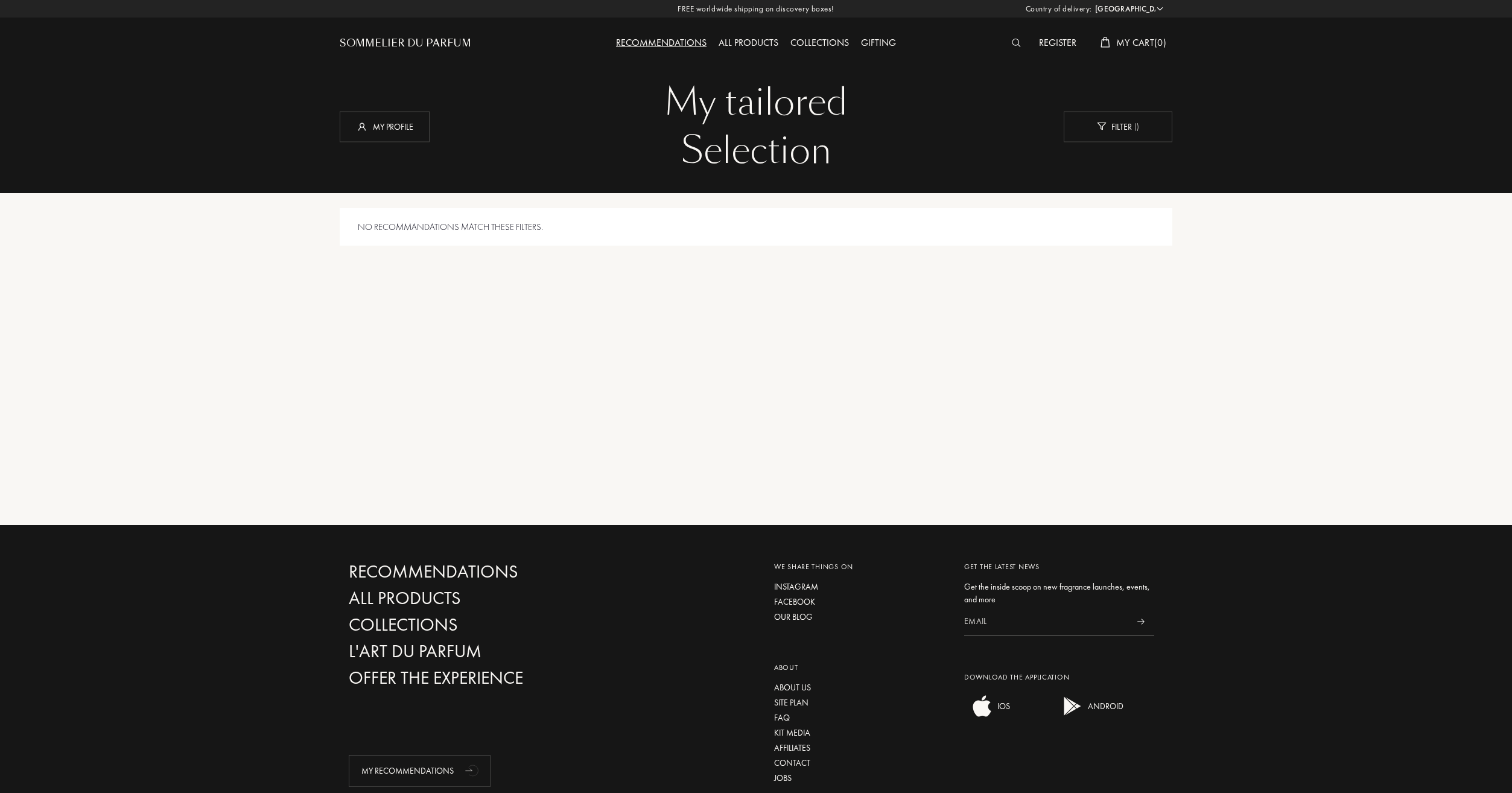
click at [753, 46] on div "All products" at bounding box center [749, 44] width 72 height 16
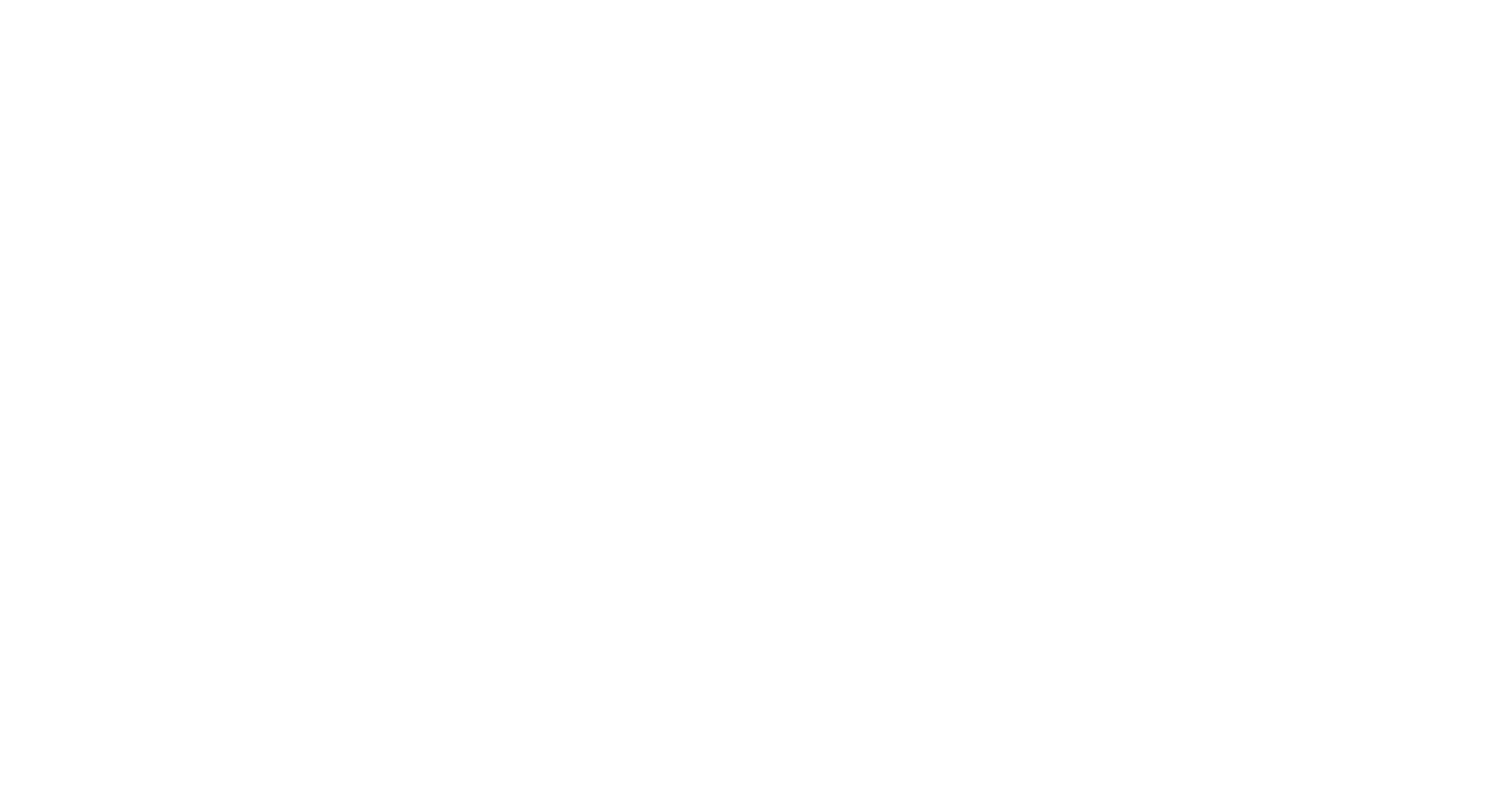
select select "US"
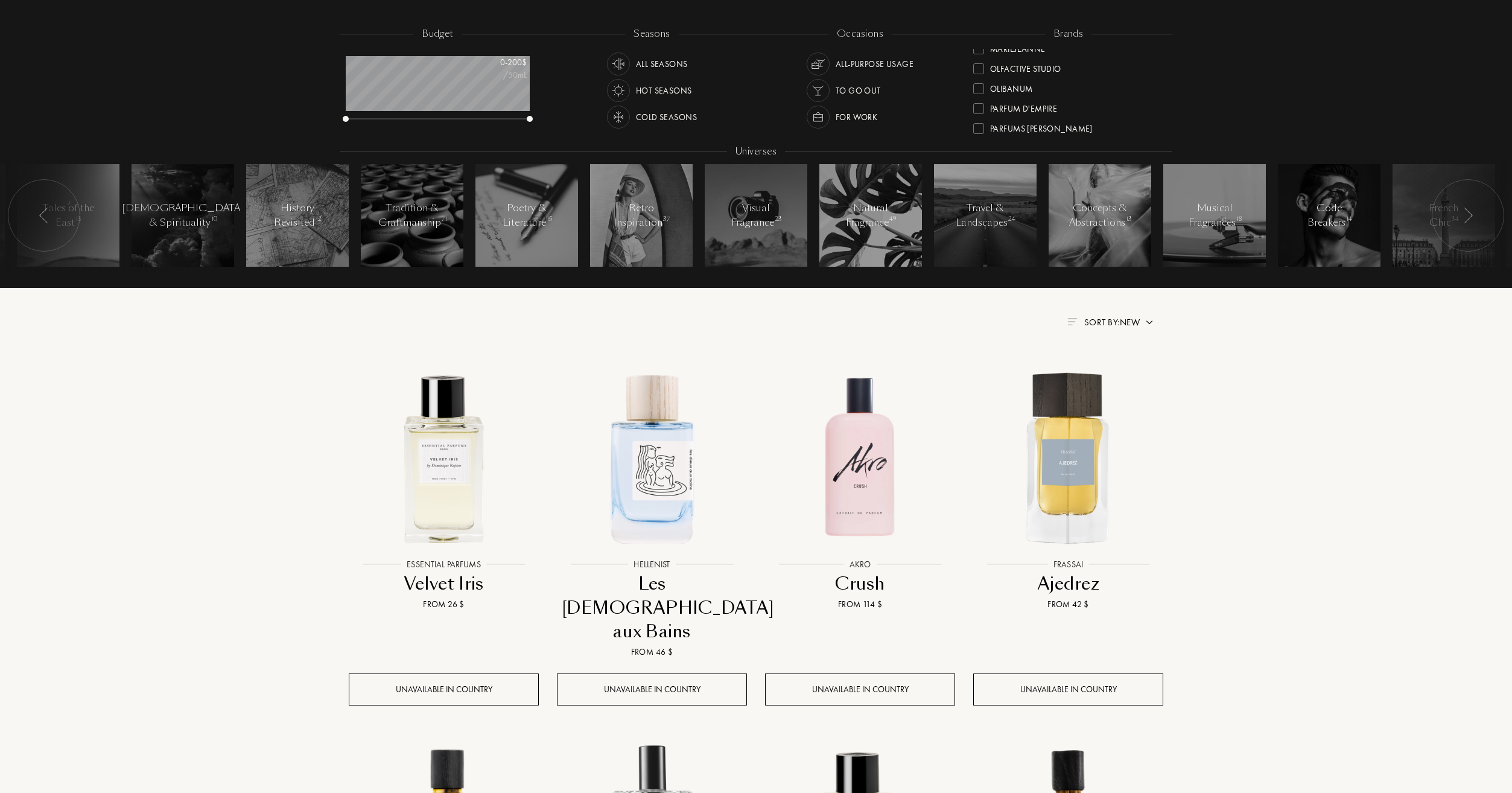
scroll to position [362, 0]
click at [983, 51] on div at bounding box center [978, 55] width 11 height 11
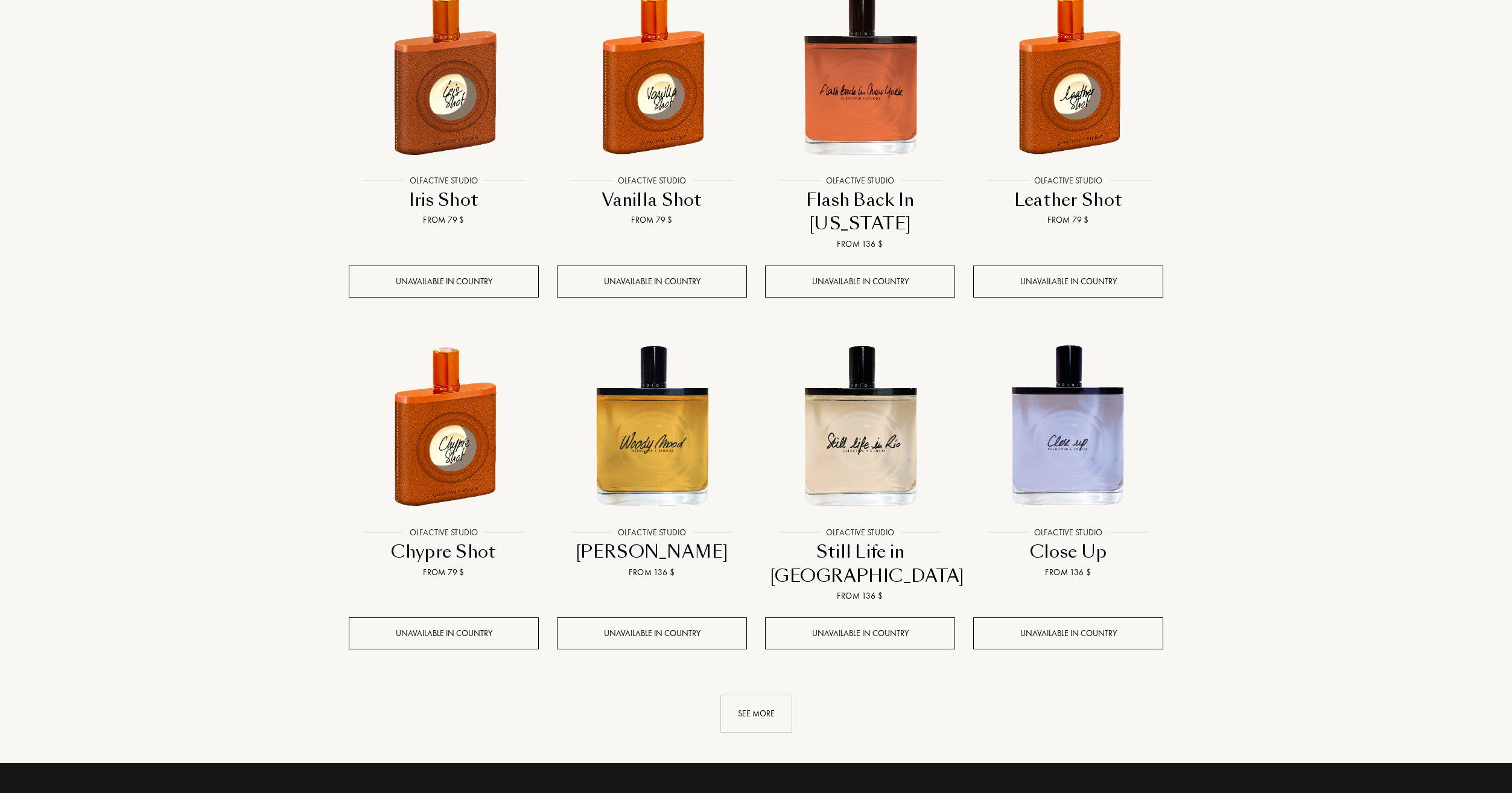
scroll to position [905, 0]
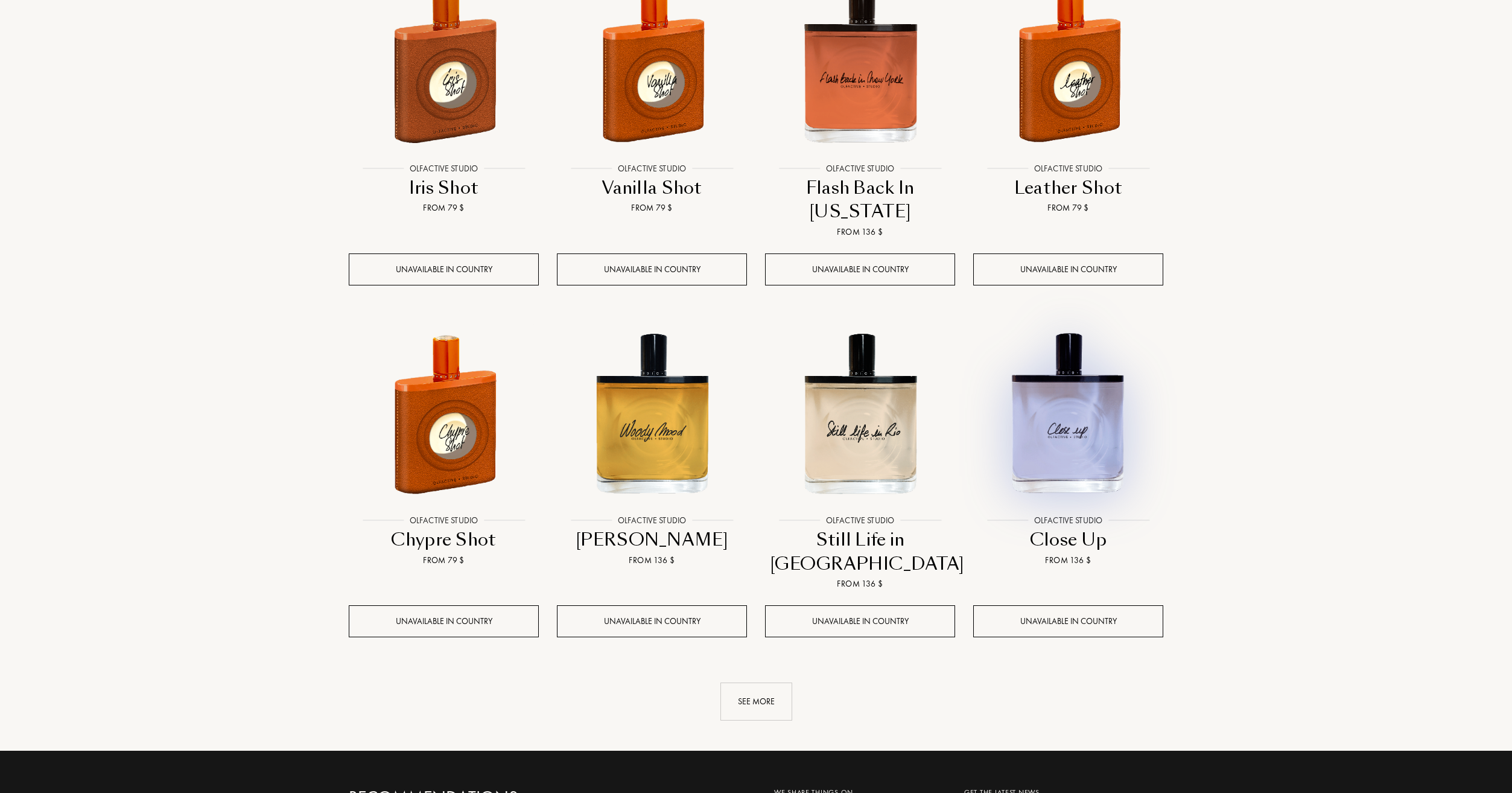
click at [1091, 431] on img at bounding box center [1069, 414] width 188 height 188
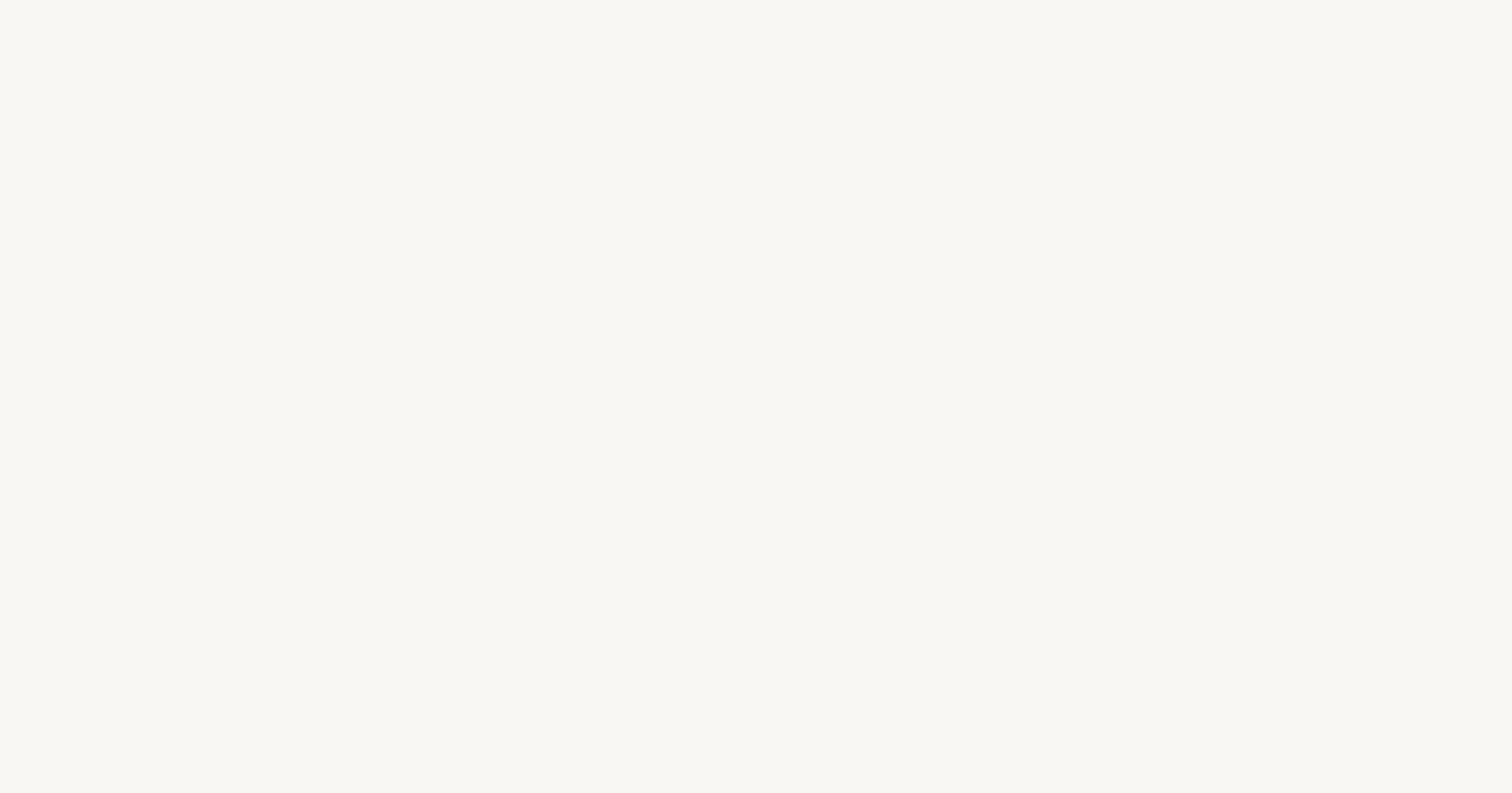
select select "US"
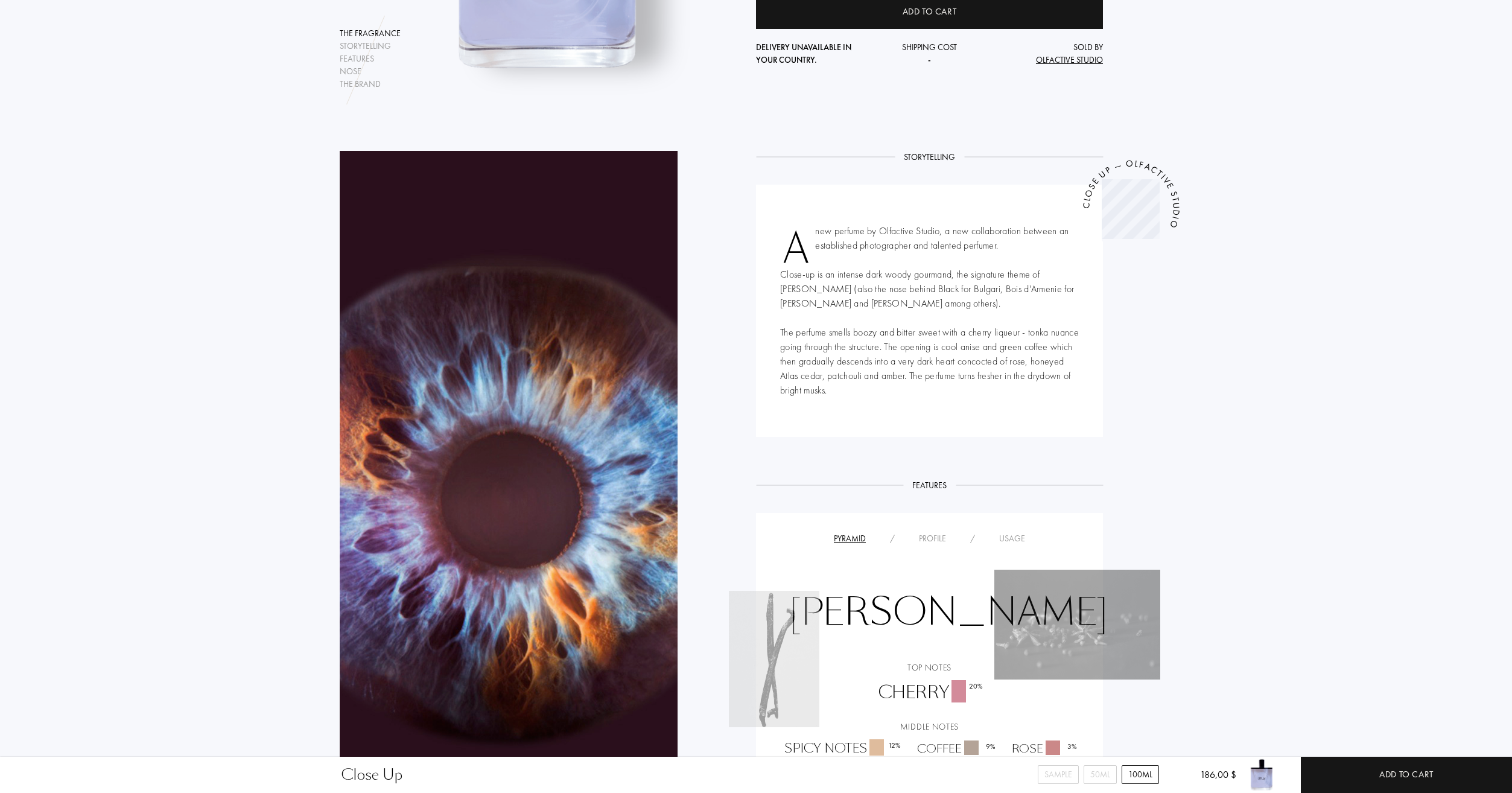
scroll to position [362, 0]
click at [1059, 60] on span "Olfactive Studio" at bounding box center [1070, 59] width 67 height 11
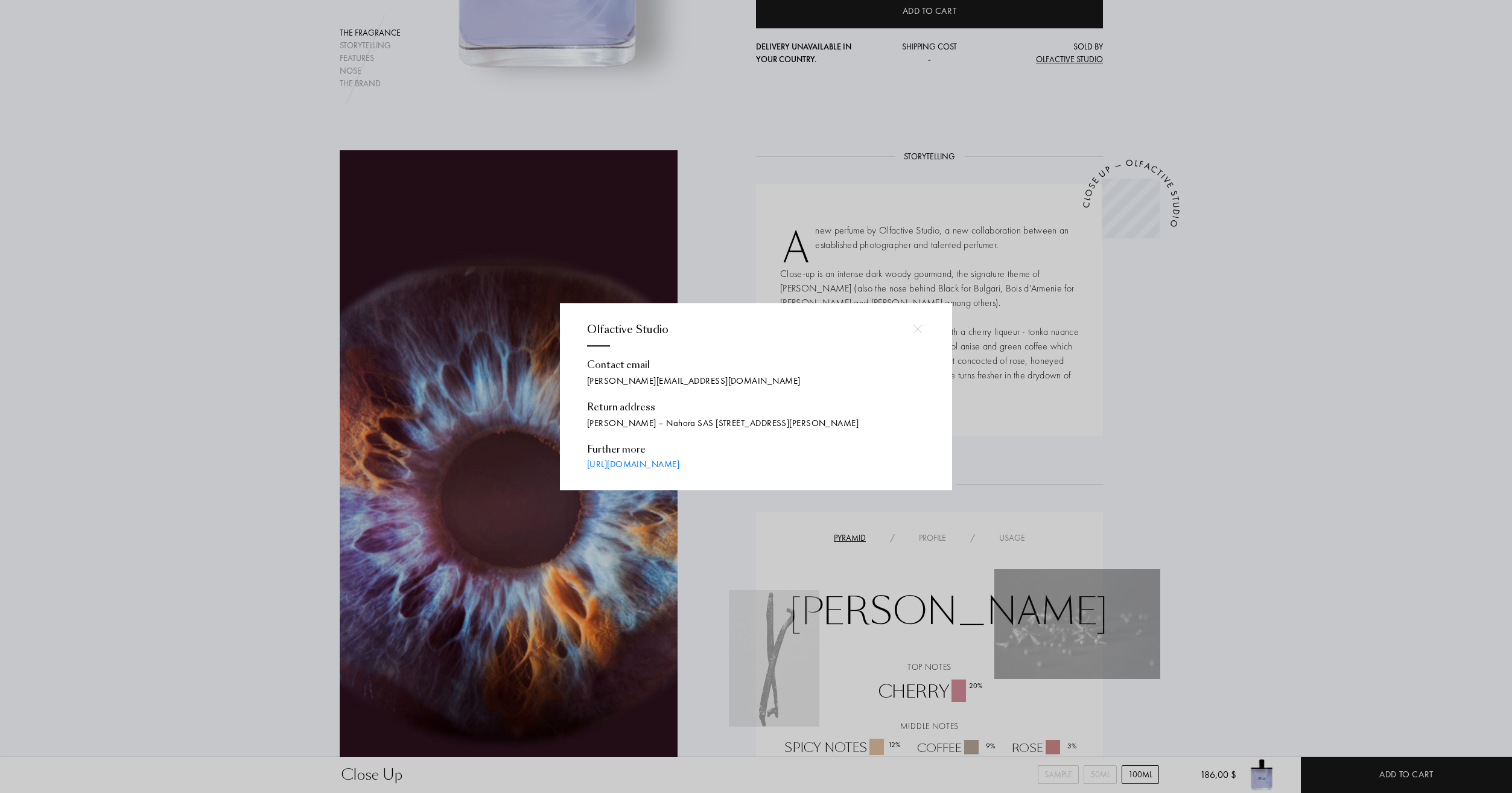
click at [1368, 436] on div at bounding box center [758, 396] width 1516 height 793
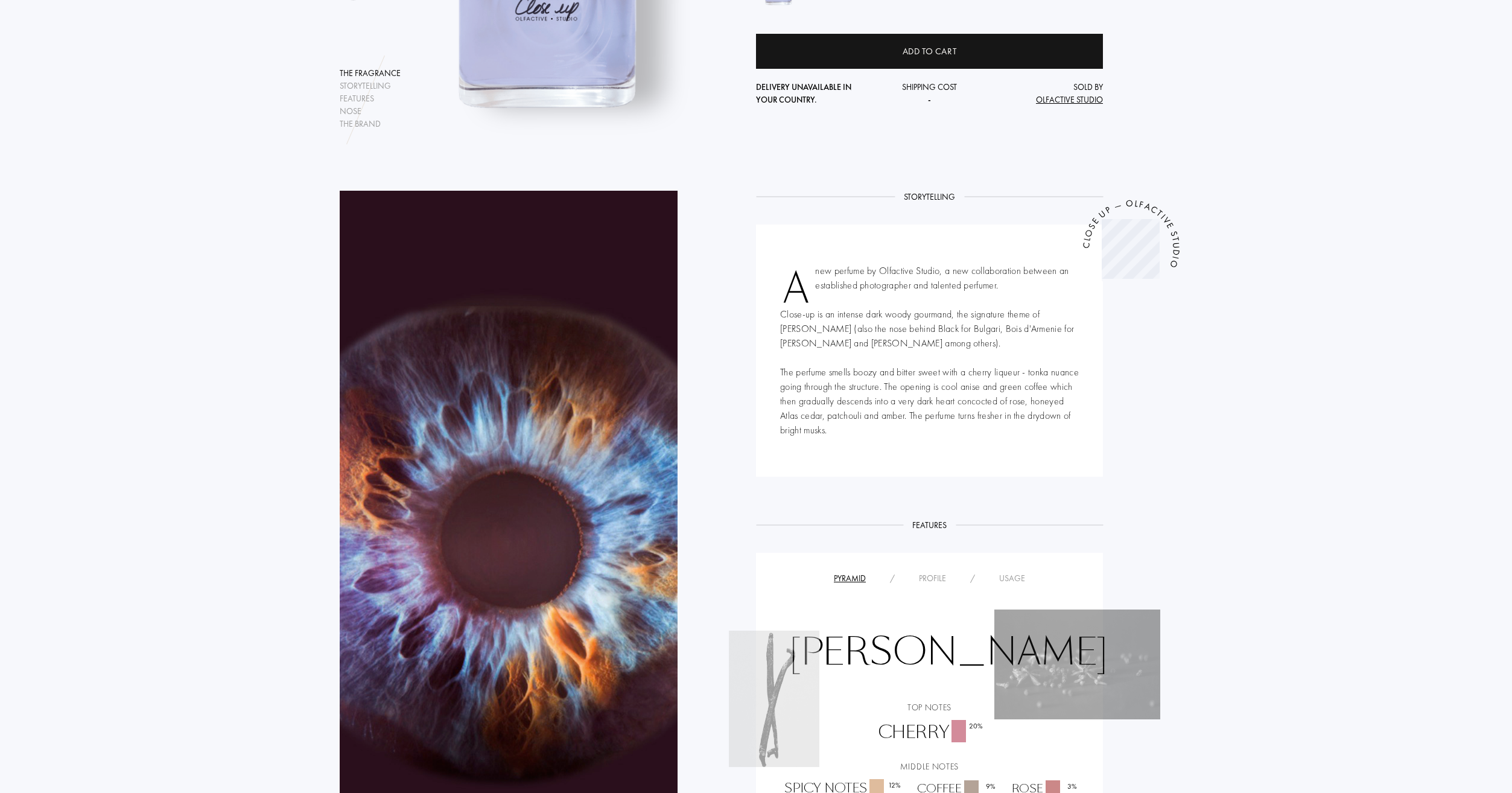
scroll to position [301, 0]
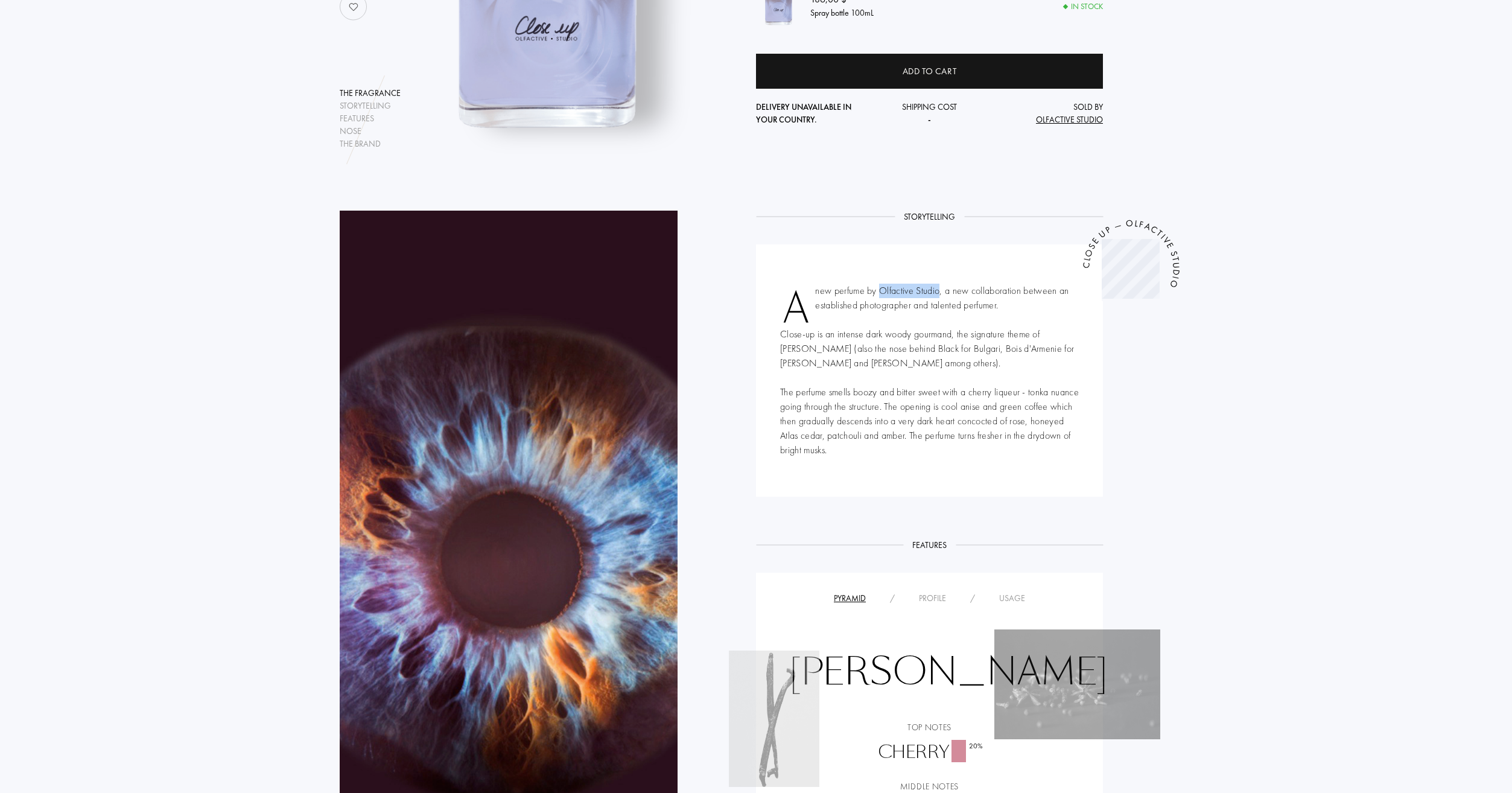
drag, startPoint x: 938, startPoint y: 293, endPoint x: 881, endPoint y: 292, distance: 57.0
click at [881, 292] on div "A new perfume by Olfactive Studio, a new collaboration between an established p…" at bounding box center [930, 370] width 347 height 252
copy div "Olfactive Studio"
